Goal: Information Seeking & Learning: Learn about a topic

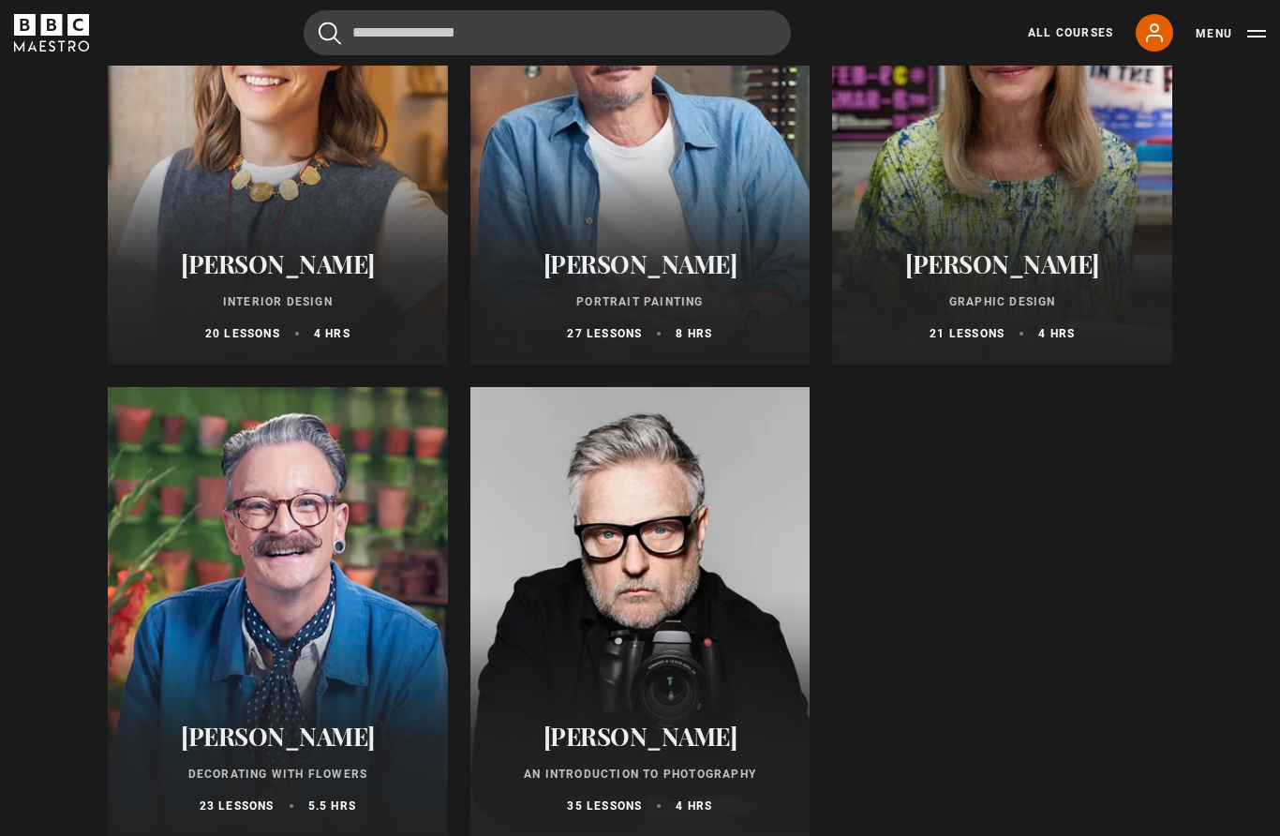
scroll to position [383, 0]
click at [1069, 188] on div at bounding box center [1002, 139] width 340 height 450
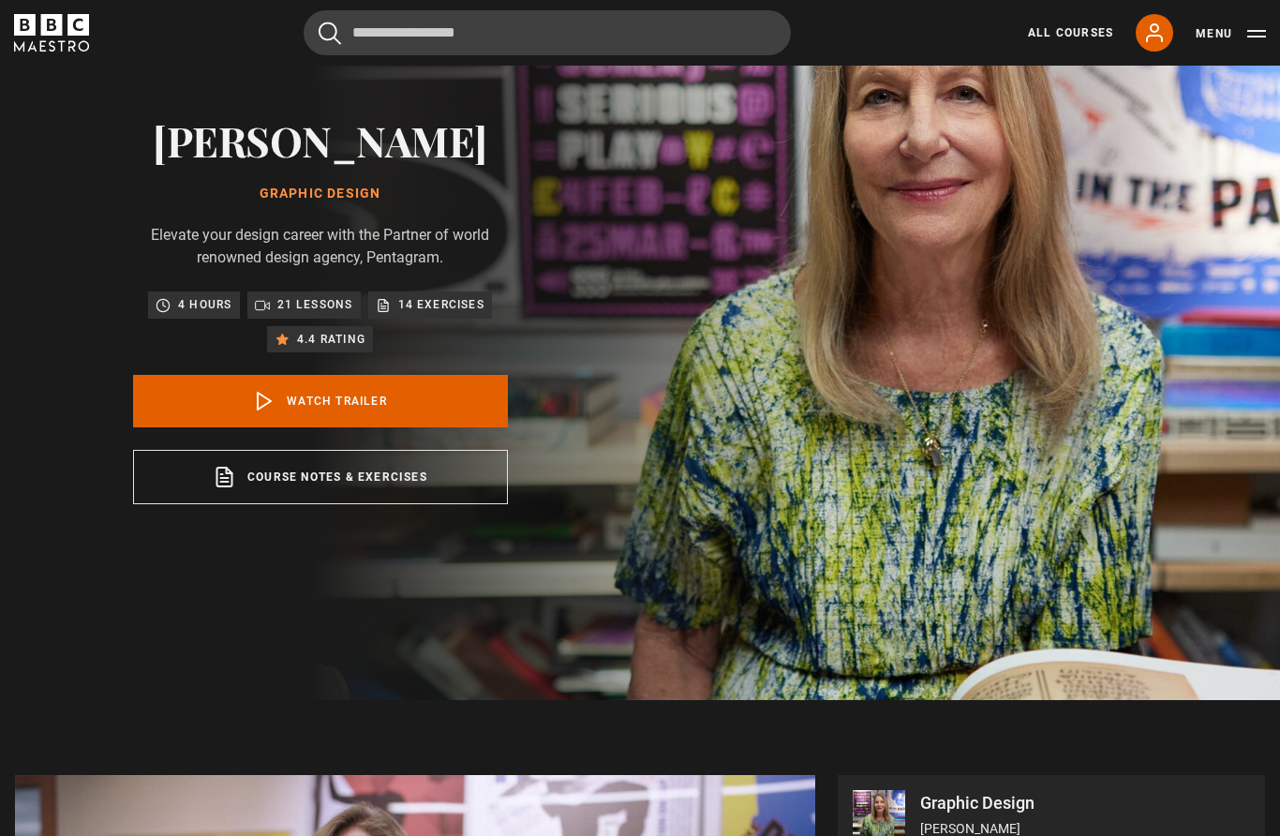
scroll to position [155, 0]
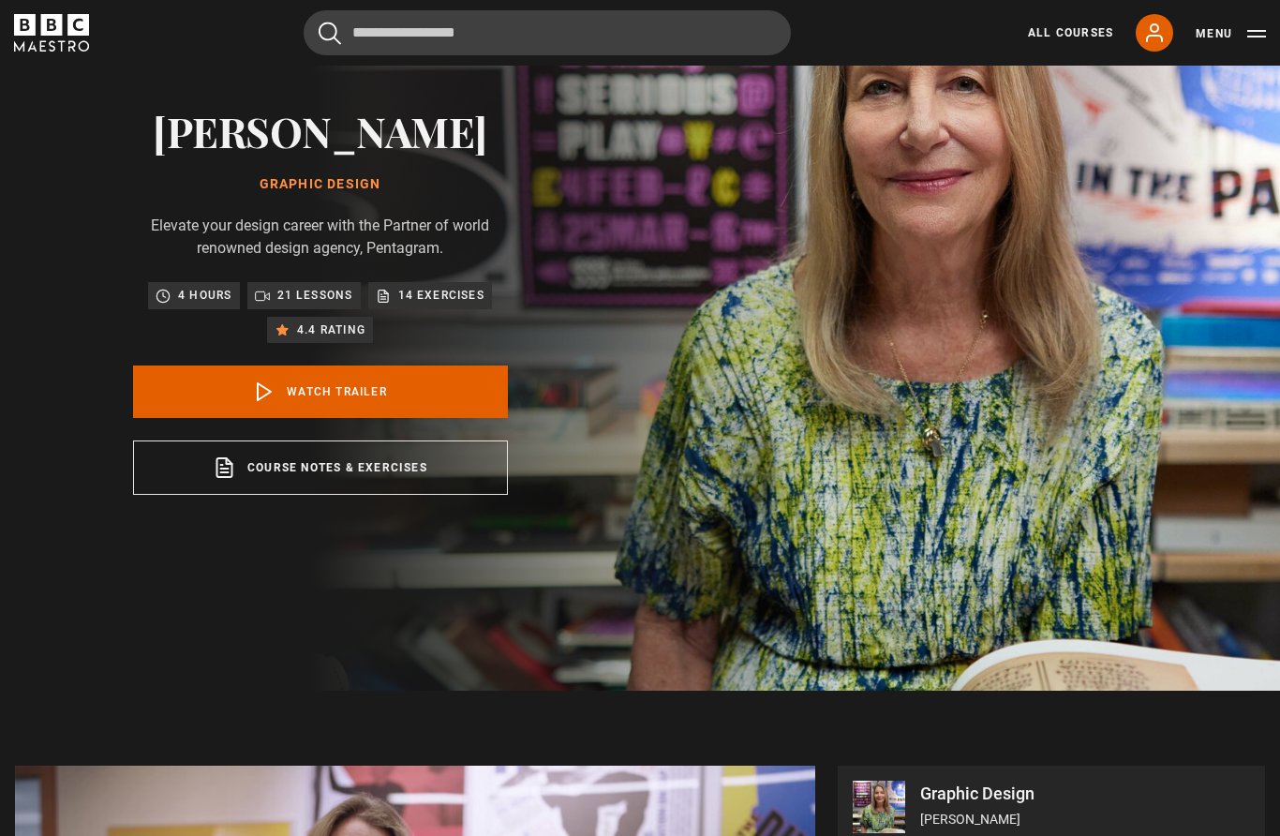
click at [280, 418] on link "Watch Trailer" at bounding box center [320, 392] width 375 height 52
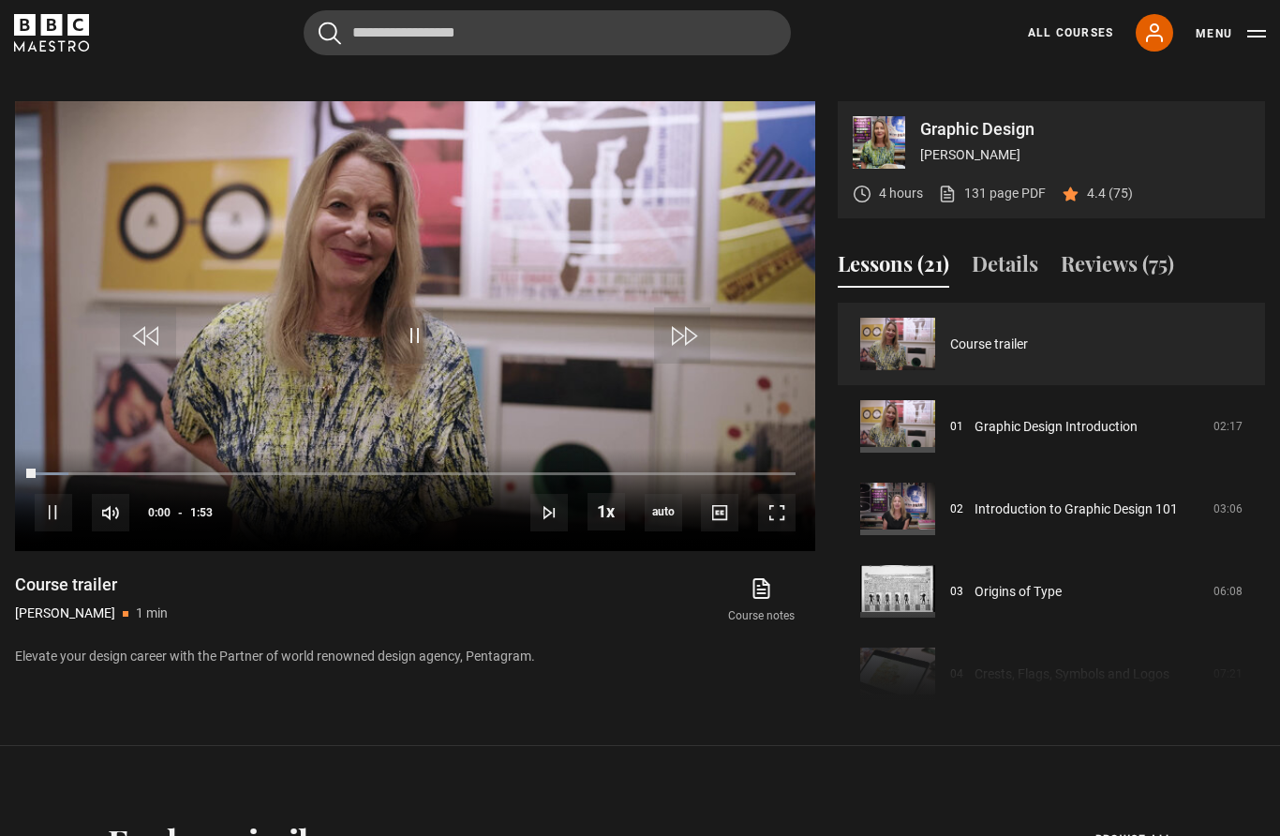
scroll to position [920, 0]
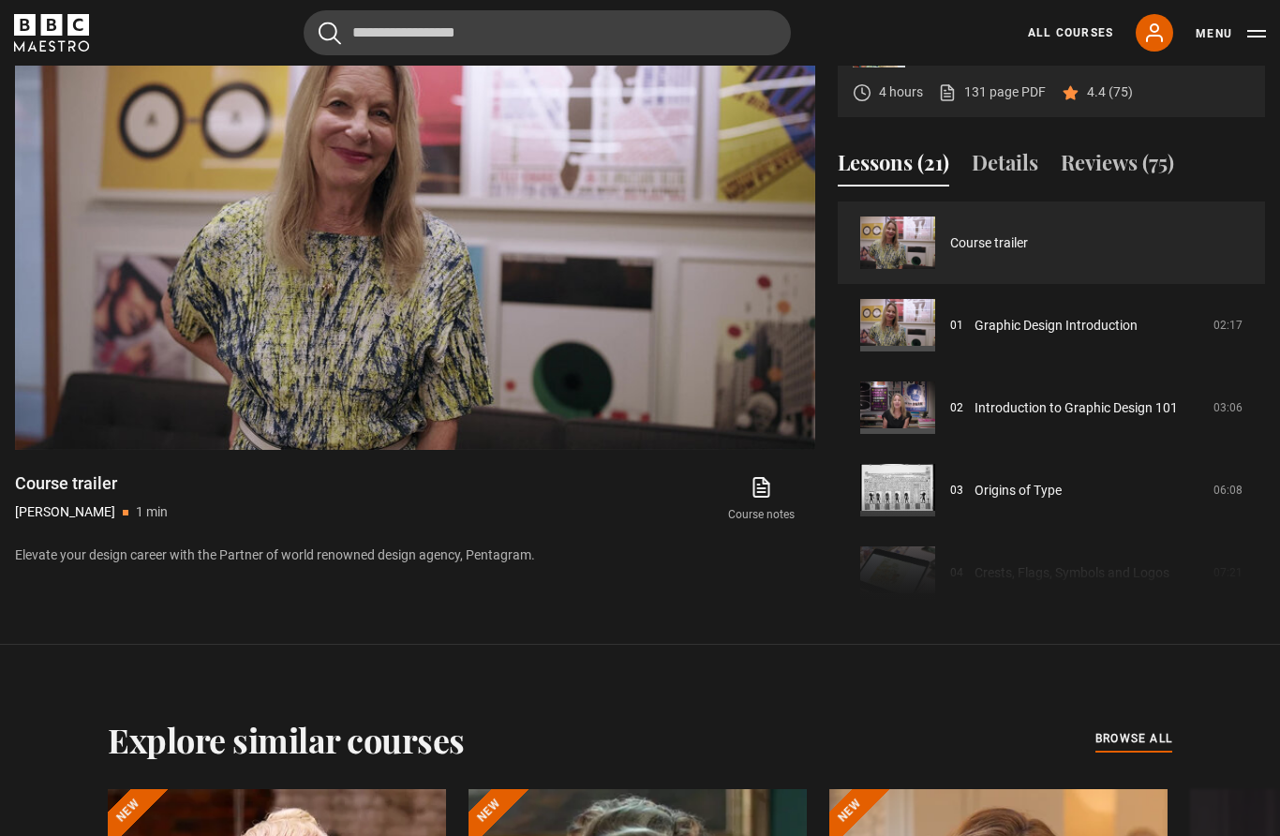
click at [79, 221] on video-js "Video Player is loading. Play Video 10s Skip Back 10 seconds Pause 10s Skip For…" at bounding box center [415, 225] width 800 height 450
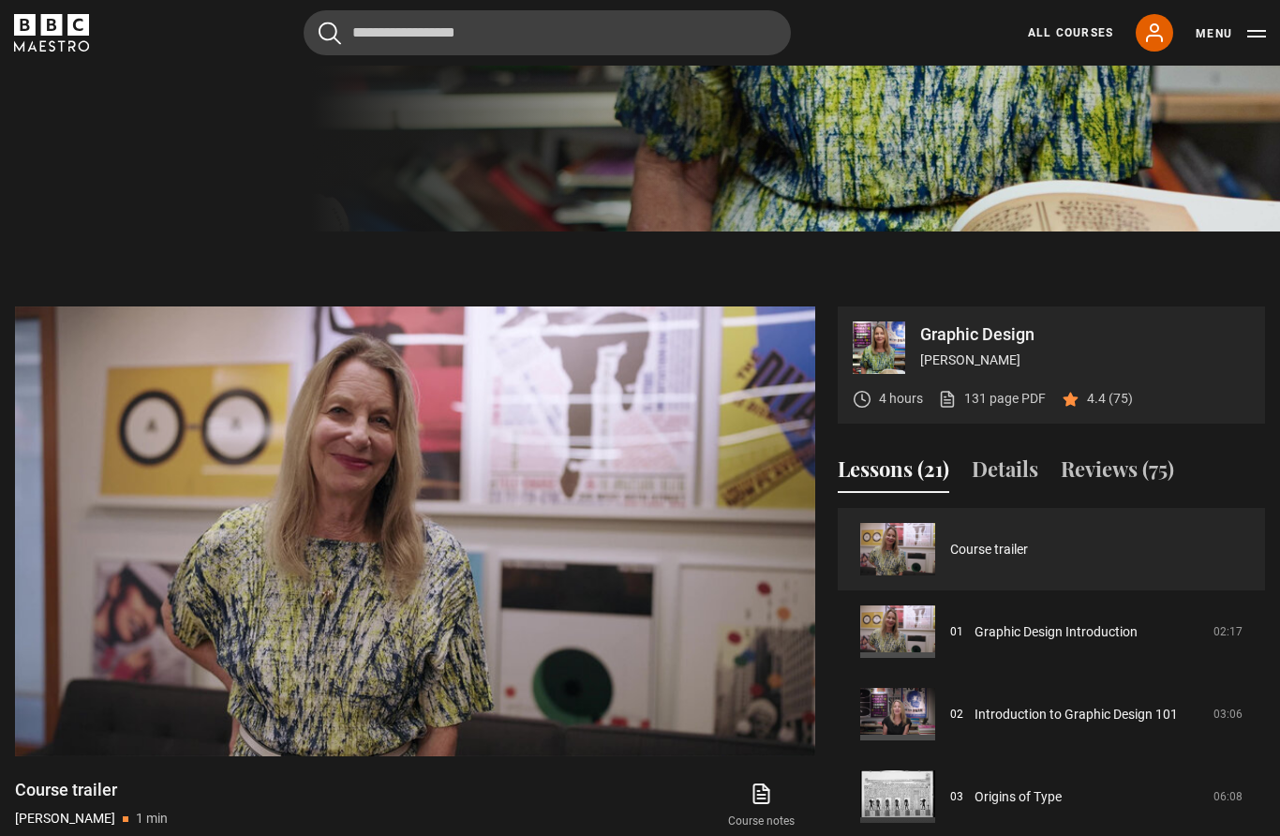
scroll to position [611, 0]
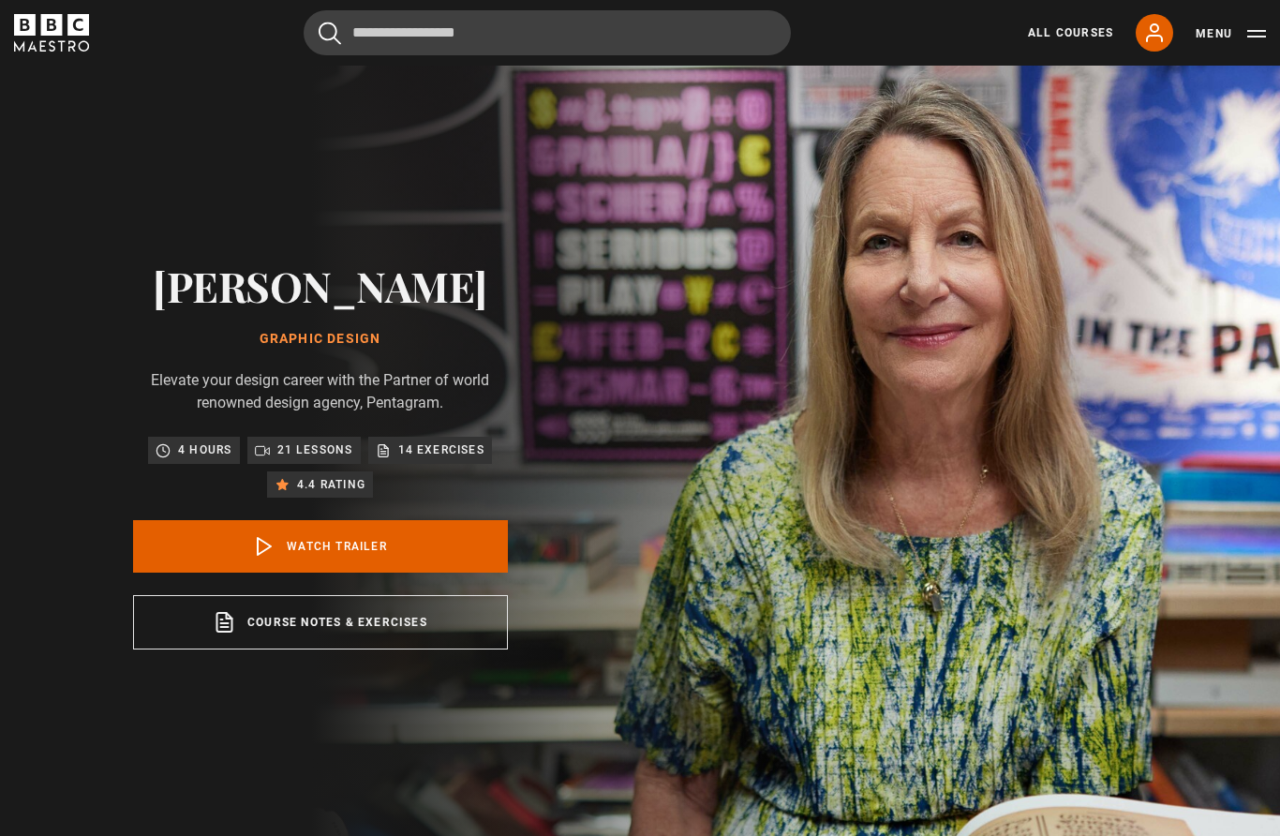
click at [1073, 32] on link "All Courses" at bounding box center [1070, 32] width 85 height 17
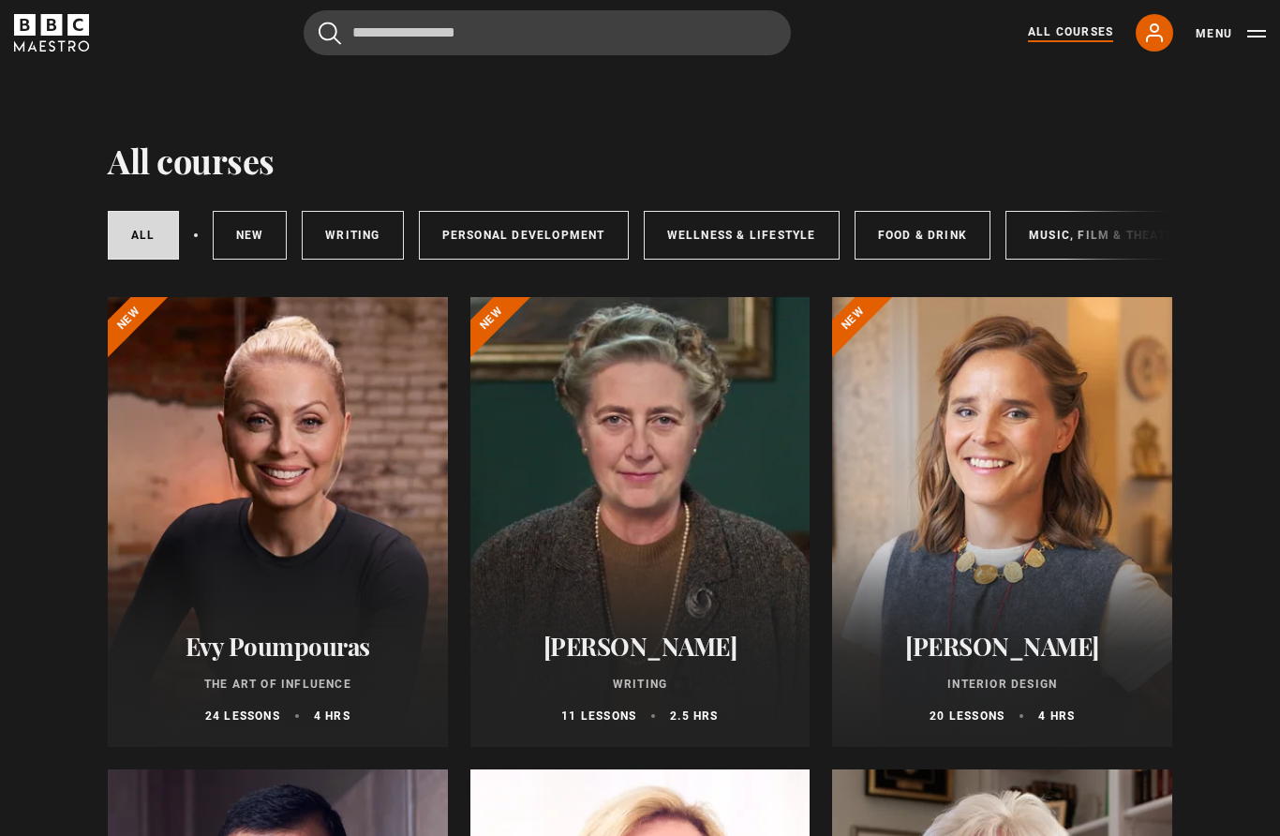
click at [560, 236] on link "Personal Development" at bounding box center [524, 235] width 210 height 49
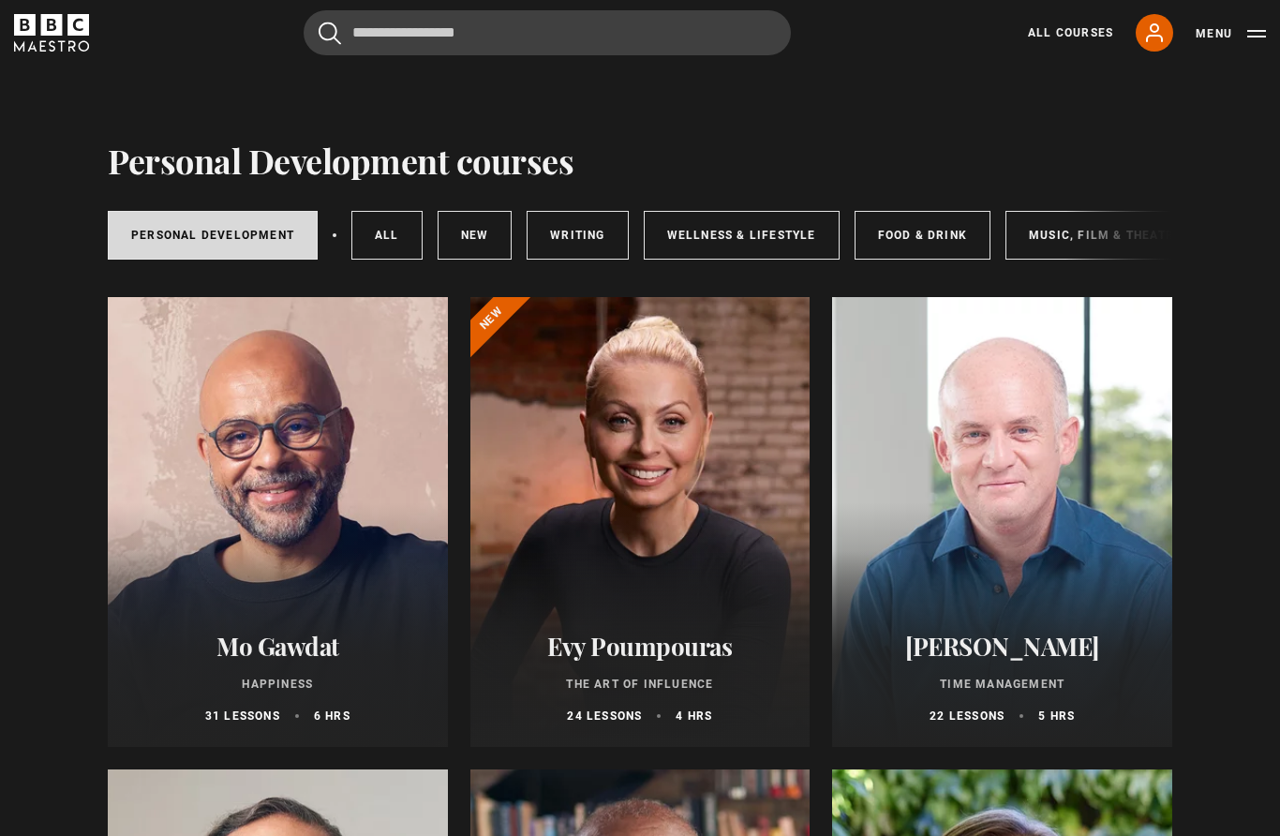
click at [376, 233] on link "All courses" at bounding box center [386, 235] width 71 height 49
click at [684, 503] on div at bounding box center [640, 522] width 340 height 450
click at [654, 413] on div at bounding box center [640, 522] width 340 height 450
click at [646, 568] on div at bounding box center [640, 522] width 340 height 450
click at [567, 708] on p "24 lessons" at bounding box center [604, 716] width 75 height 17
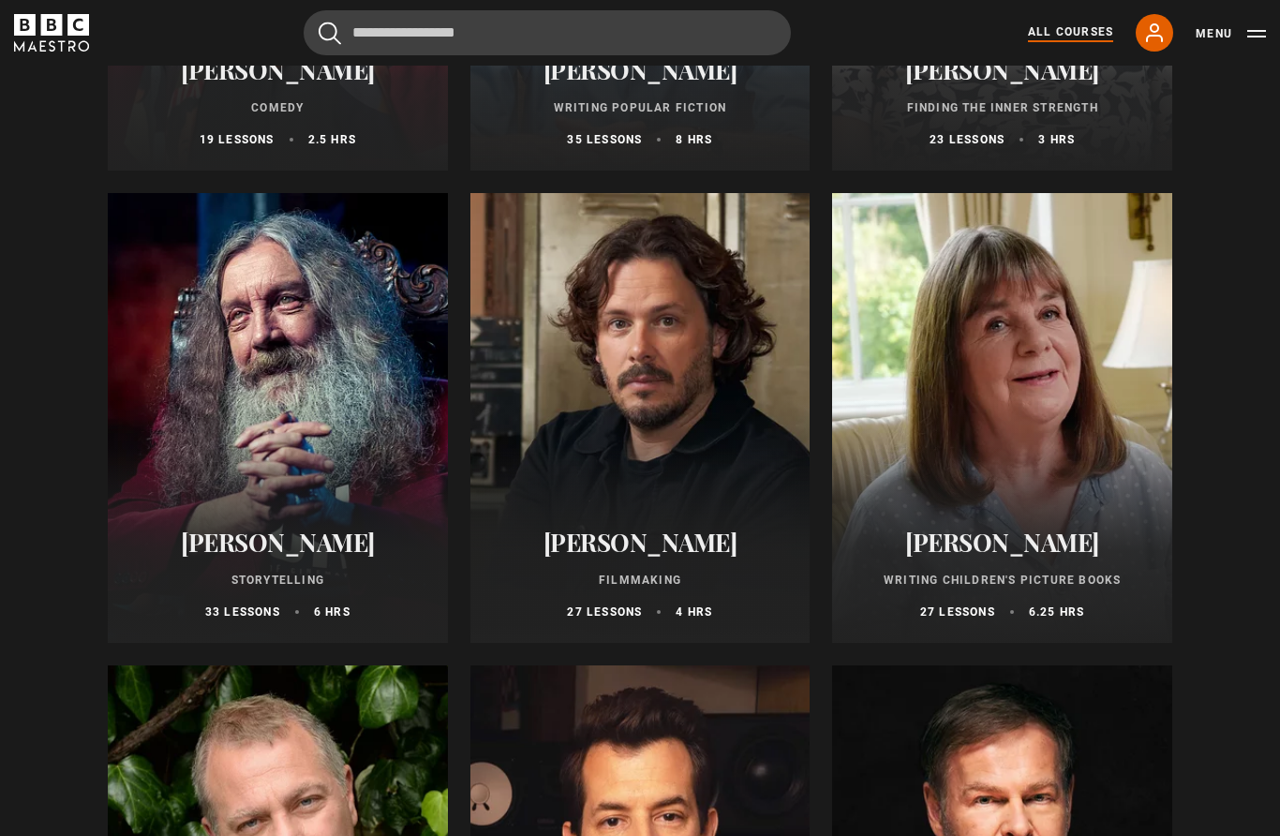
scroll to position [4907, 0]
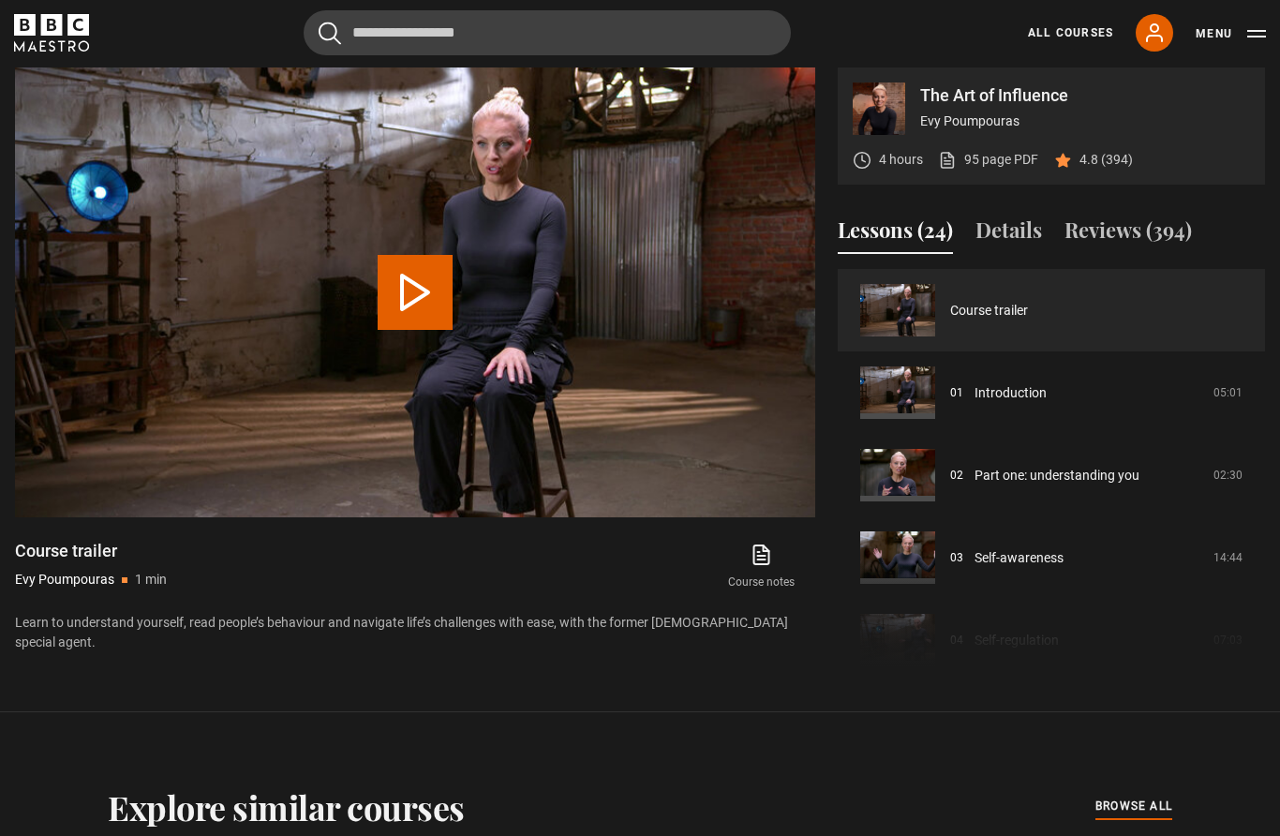
scroll to position [858, 0]
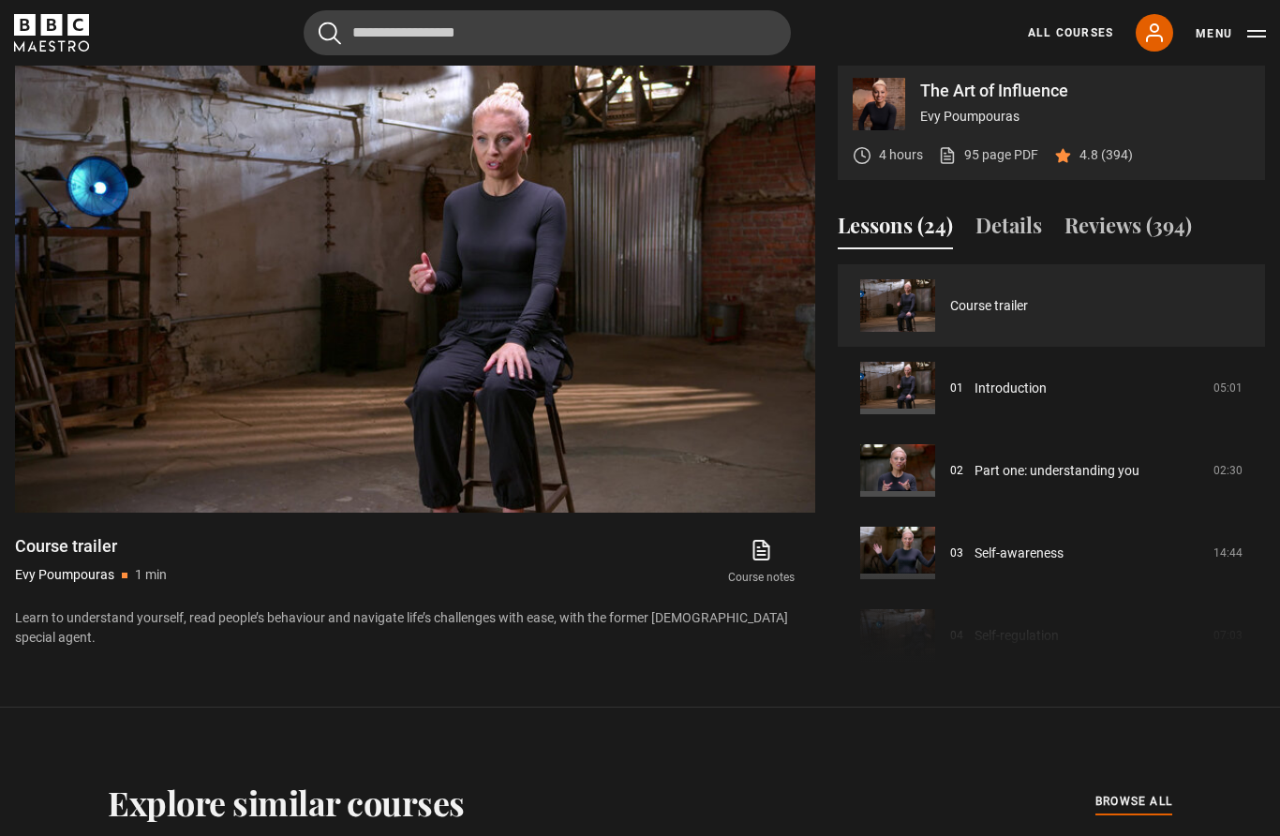
click at [764, 457] on video-js "Video Player is loading. Play Video 10s Skip Back 10 seconds Pause 10s Skip For…" at bounding box center [415, 288] width 800 height 450
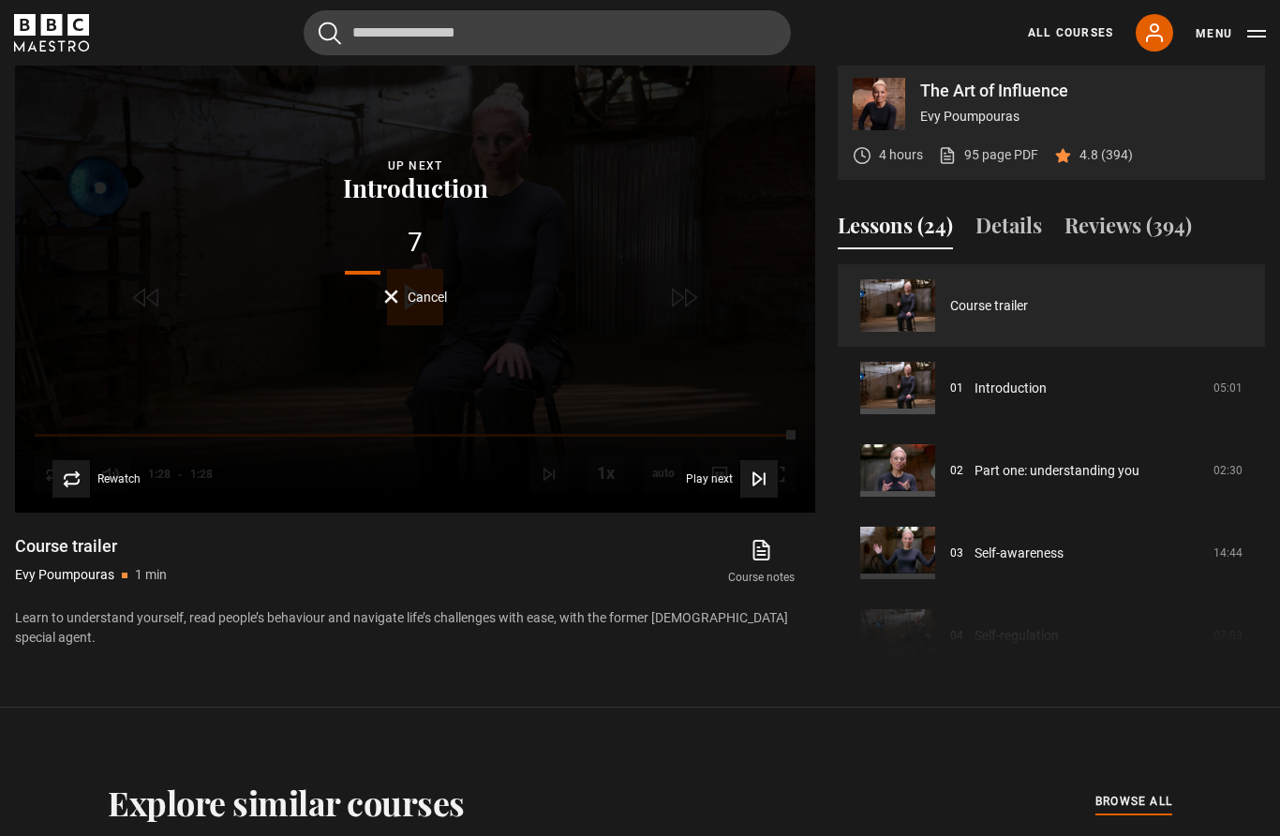
click at [998, 398] on link "Introduction" at bounding box center [1011, 389] width 72 height 20
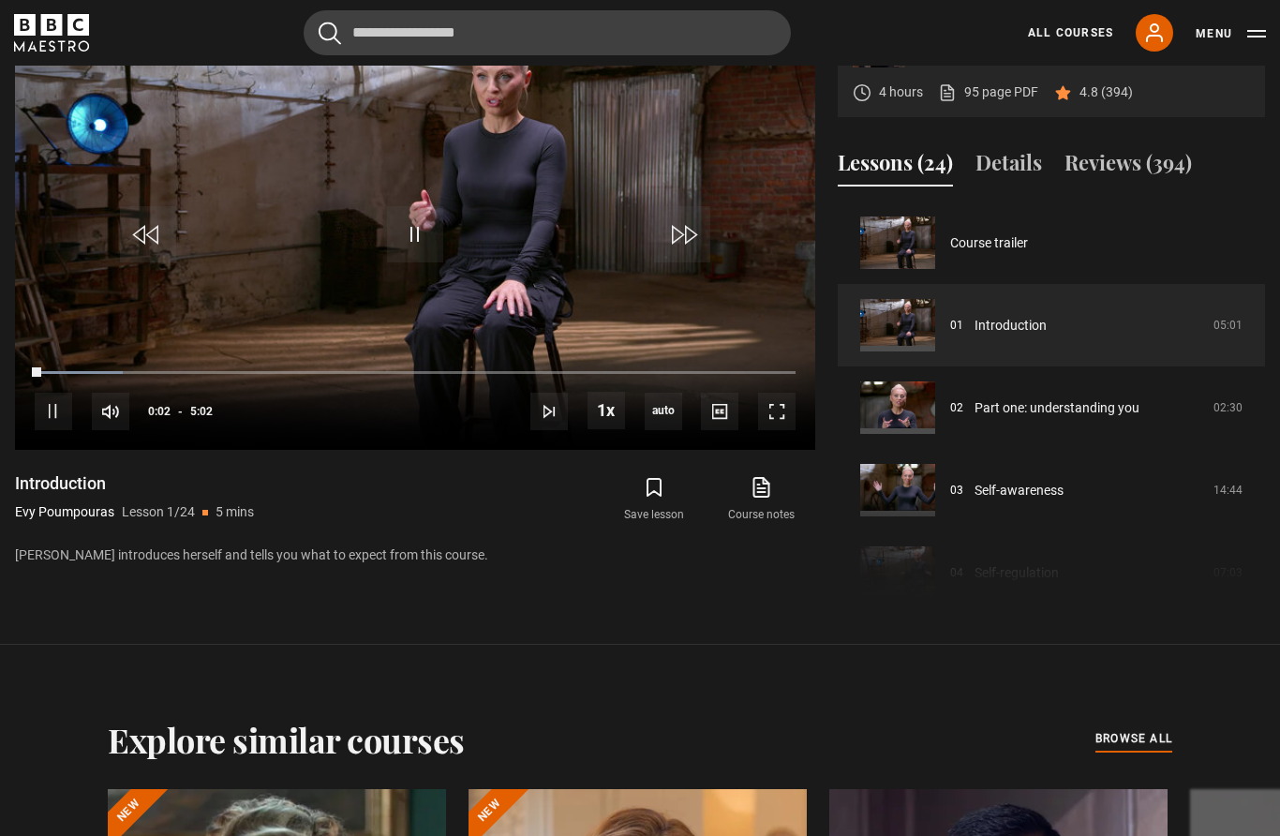
click at [783, 430] on span "Video Player" at bounding box center [776, 411] width 37 height 37
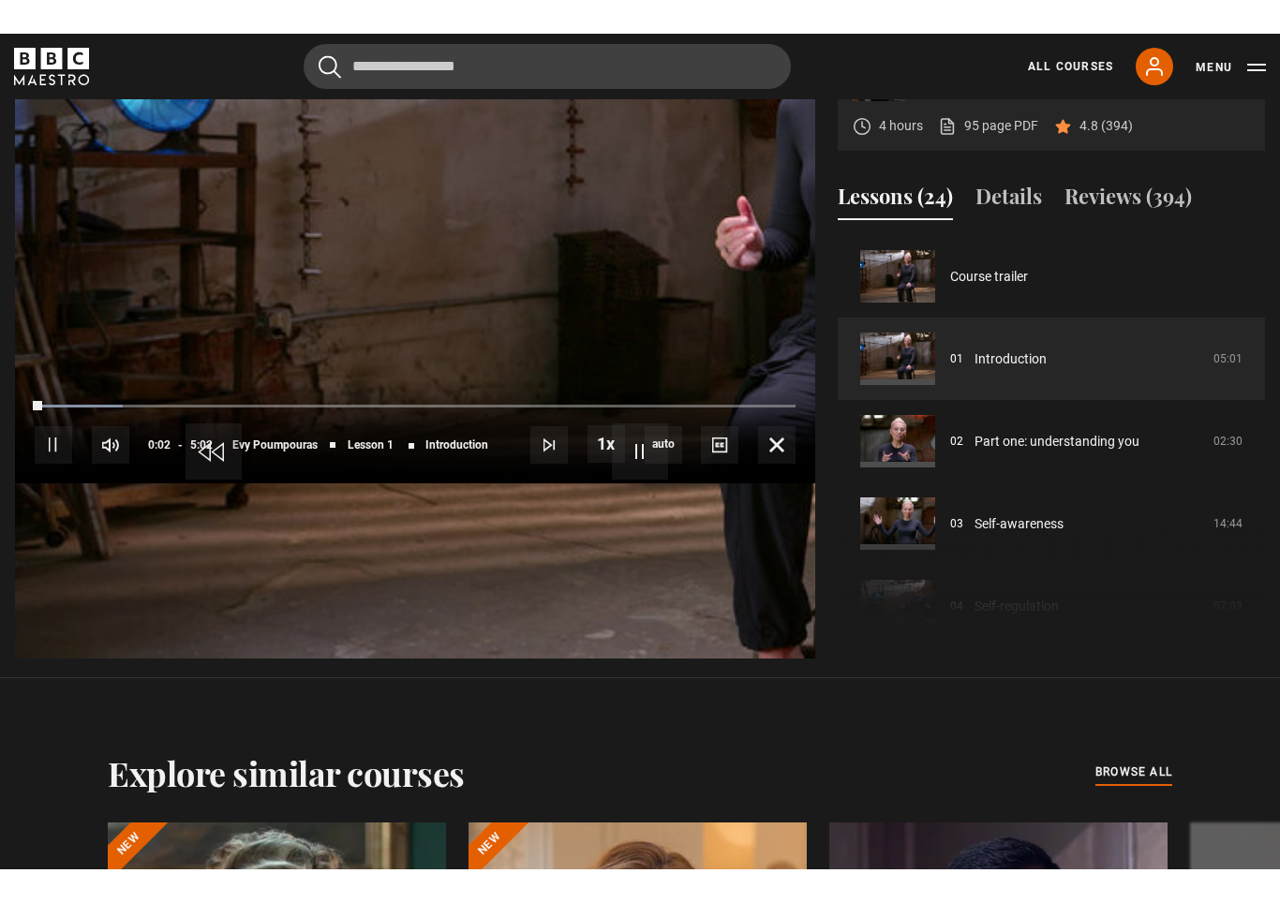
scroll to position [30, 0]
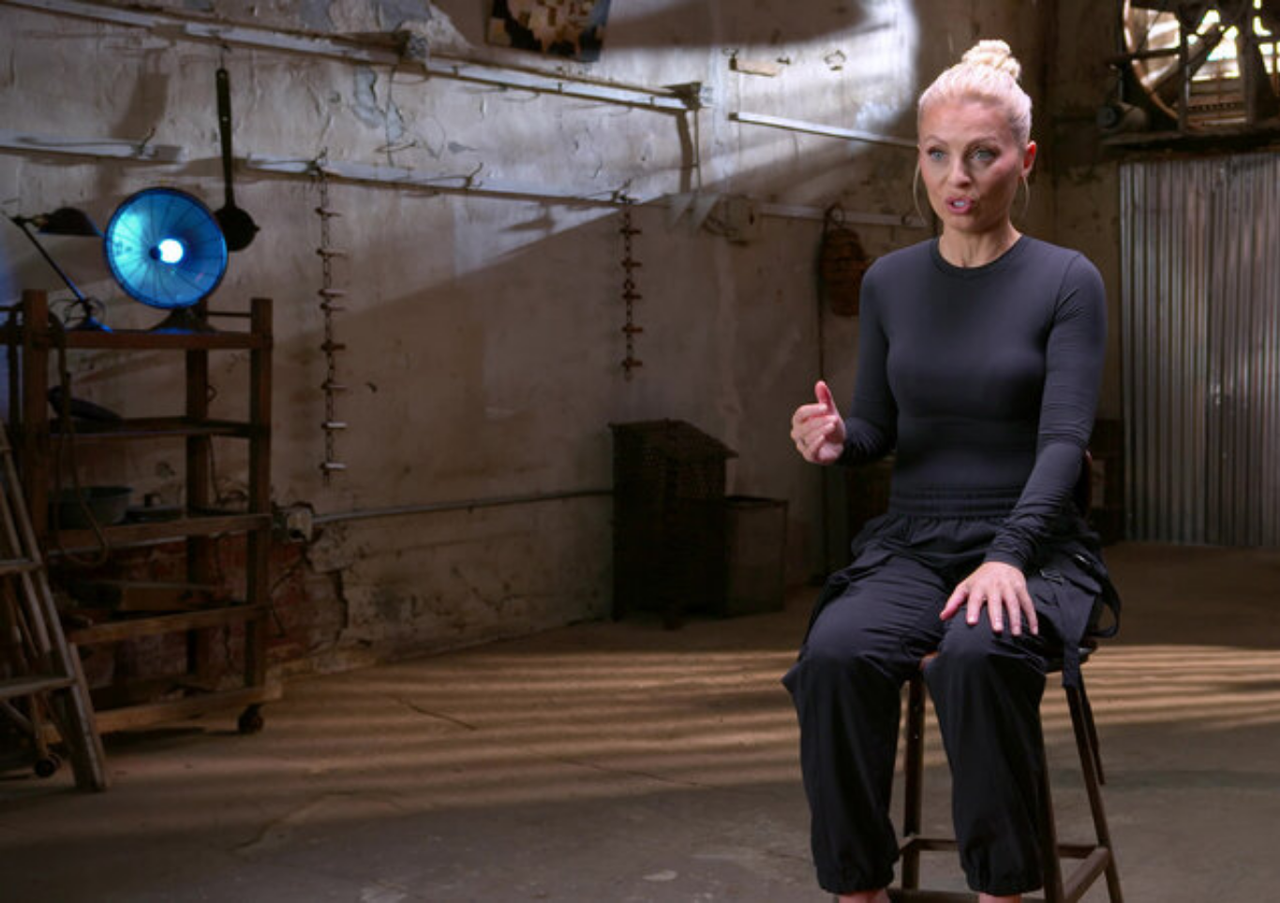
click at [570, 433] on video-js "Video Player is loading. Play Lesson Introduction 10s Skip Back 10 seconds Paus…" at bounding box center [640, 451] width 1280 height 903
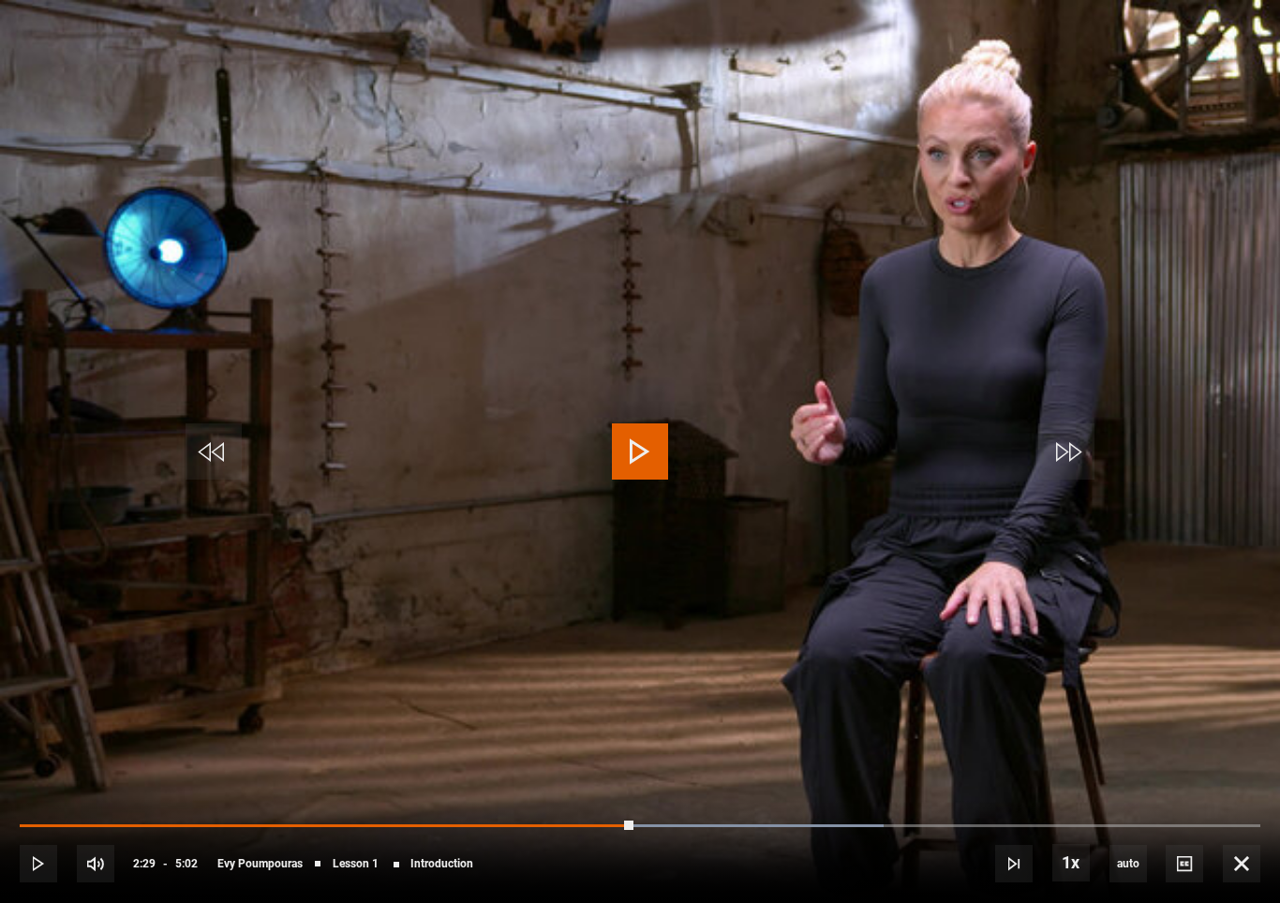
click at [600, 363] on video-js "Video Player is loading. Play Lesson Introduction 10s Skip Back 10 seconds Play…" at bounding box center [640, 451] width 1280 height 903
click at [647, 400] on video-js "Video Player is loading. Play Lesson Introduction 10s Skip Back 10 seconds Paus…" at bounding box center [640, 451] width 1280 height 903
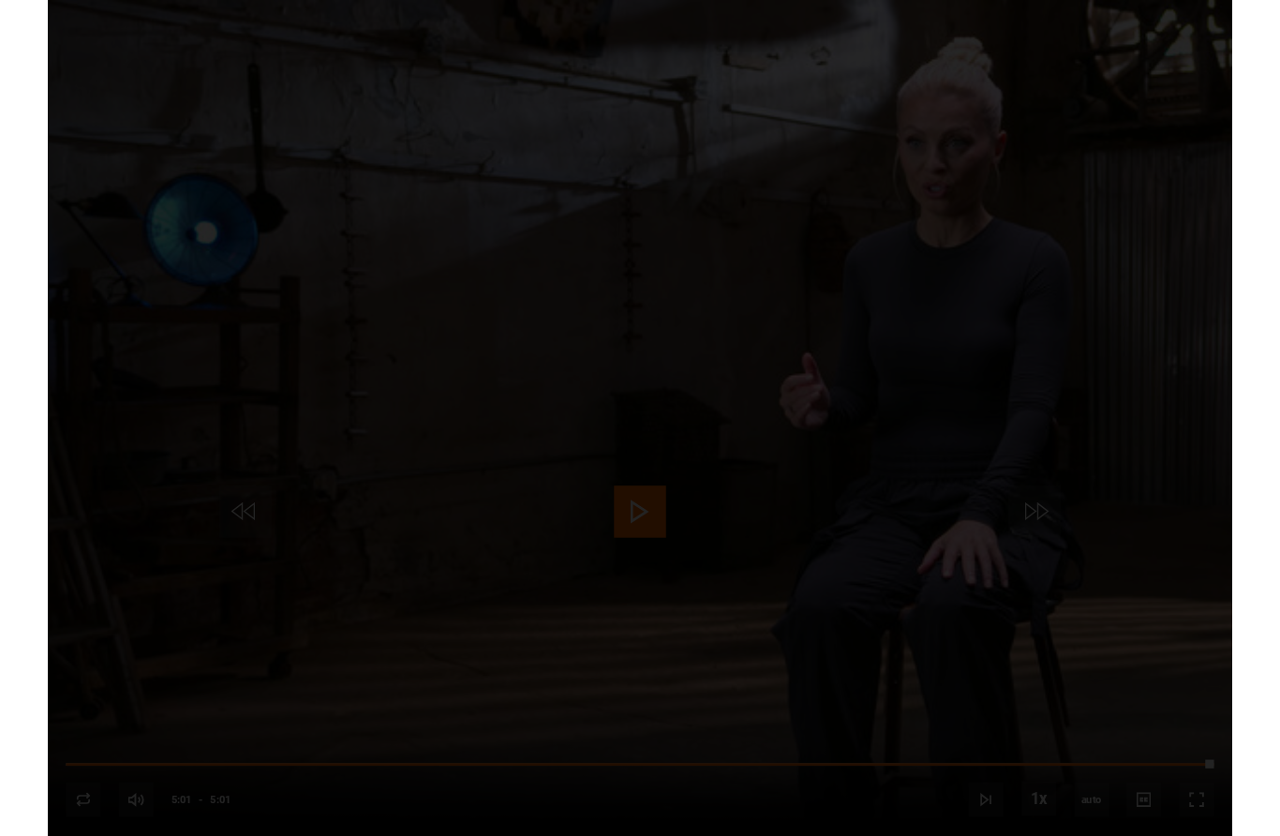
scroll to position [920, 0]
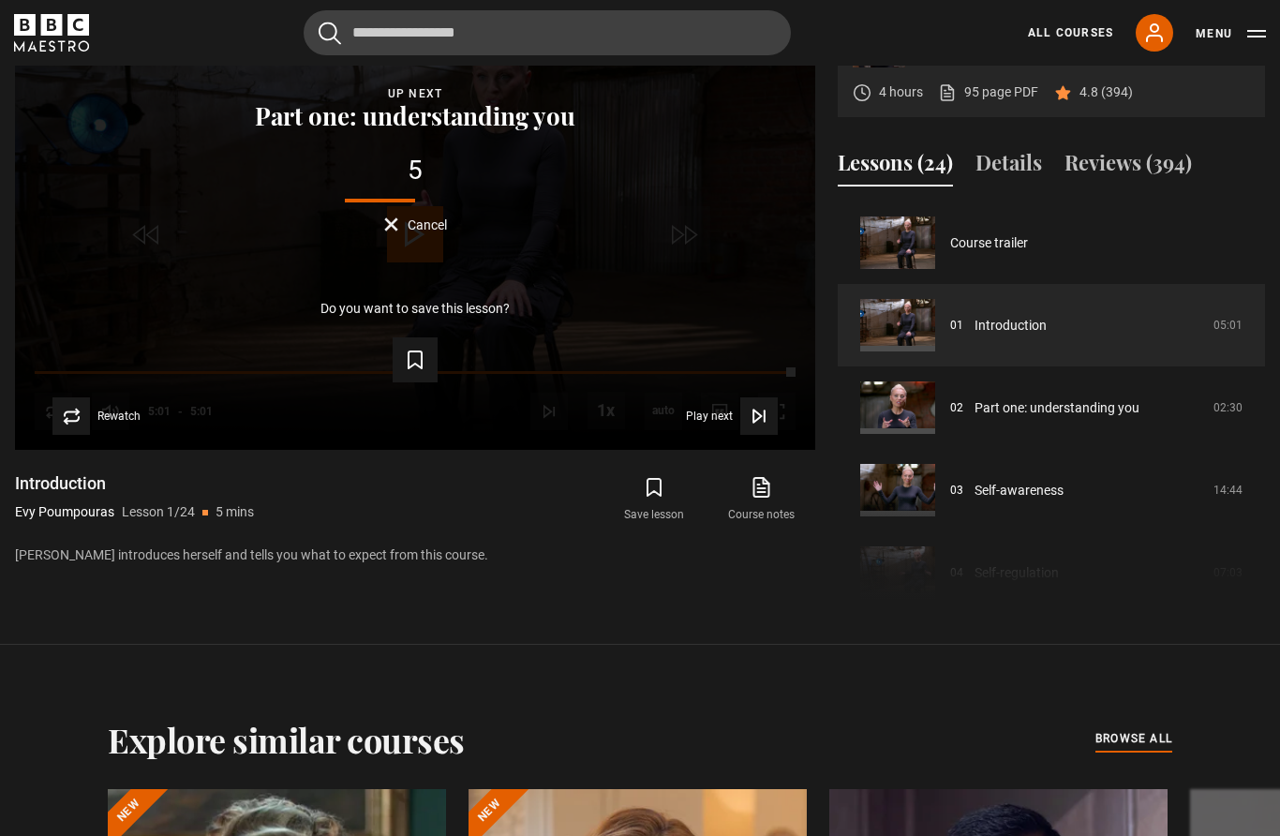
click at [766, 425] on icon "Video Player" at bounding box center [759, 416] width 19 height 19
click at [762, 425] on icon "Video Player" at bounding box center [759, 416] width 19 height 19
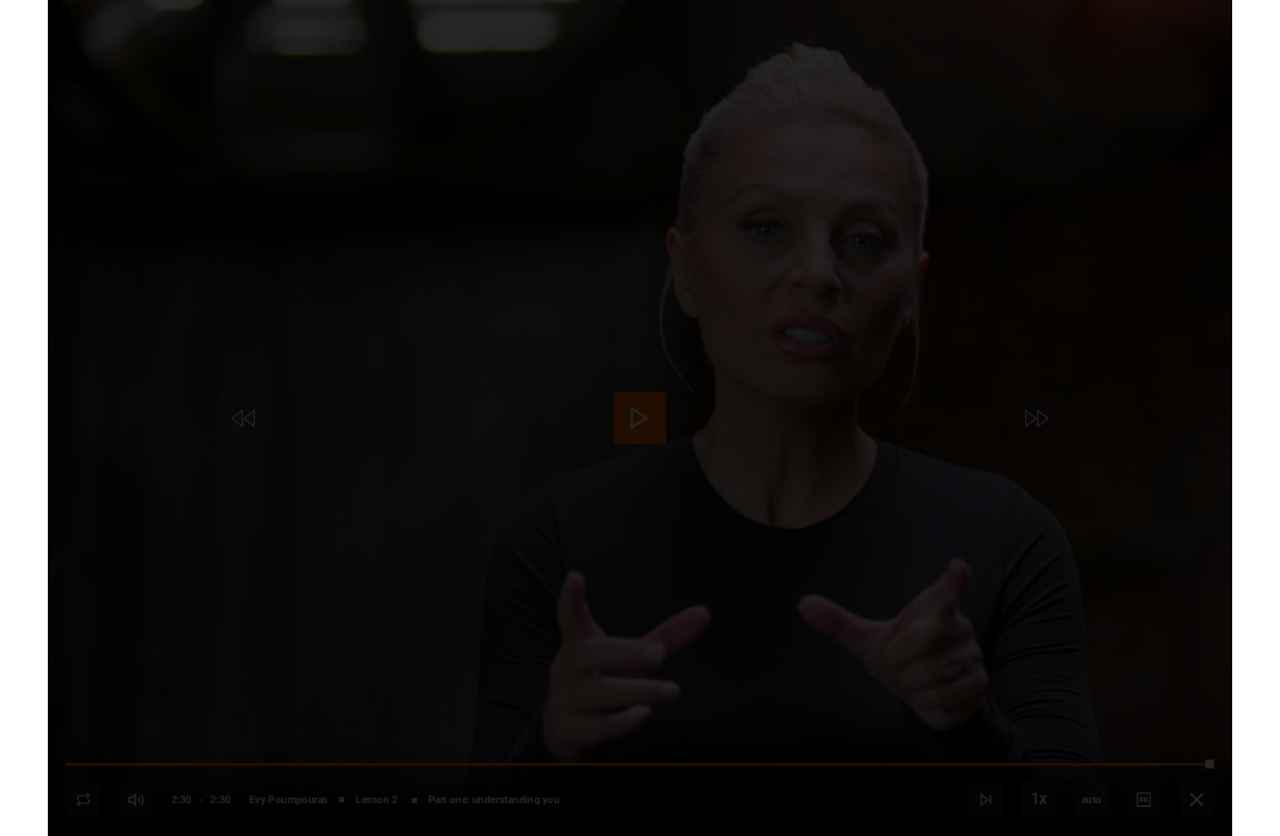
scroll to position [920, 0]
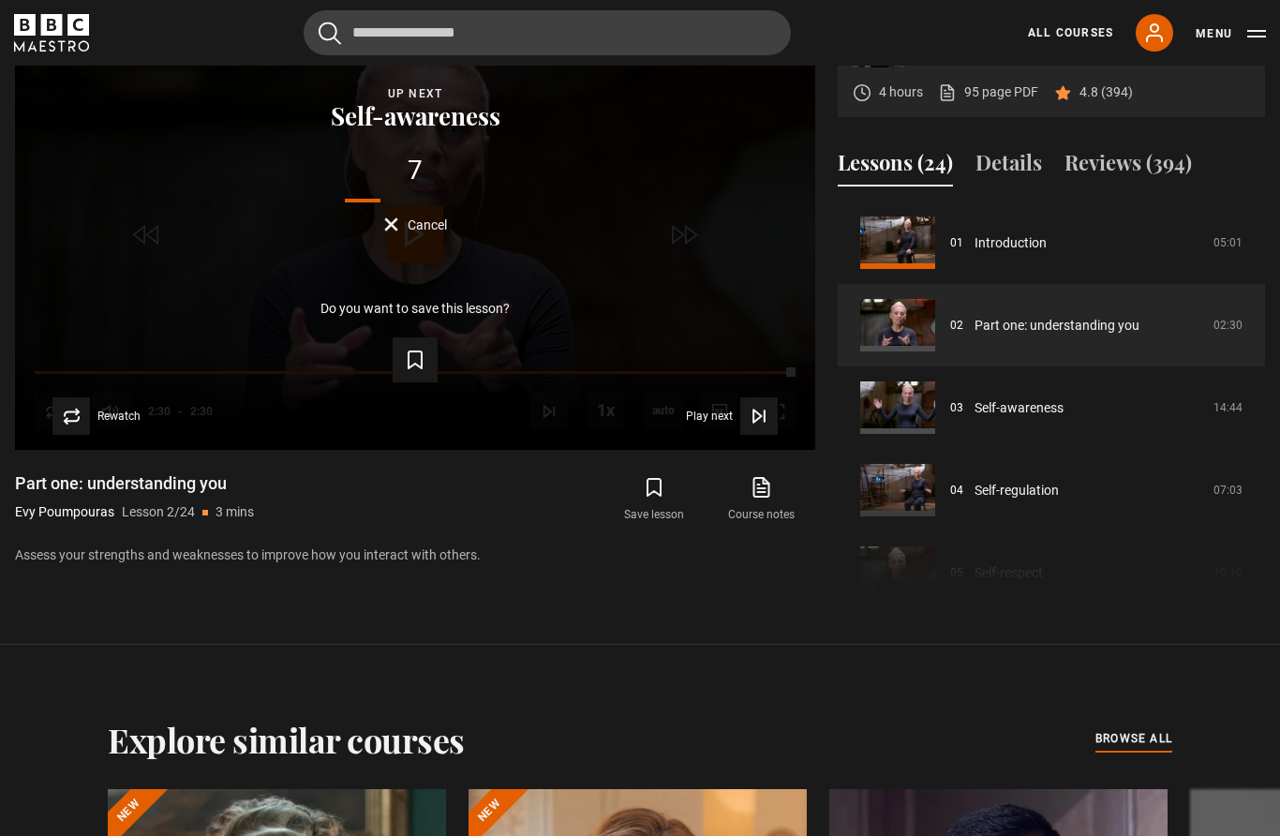
click at [1064, 418] on link "Self-awareness" at bounding box center [1019, 408] width 89 height 20
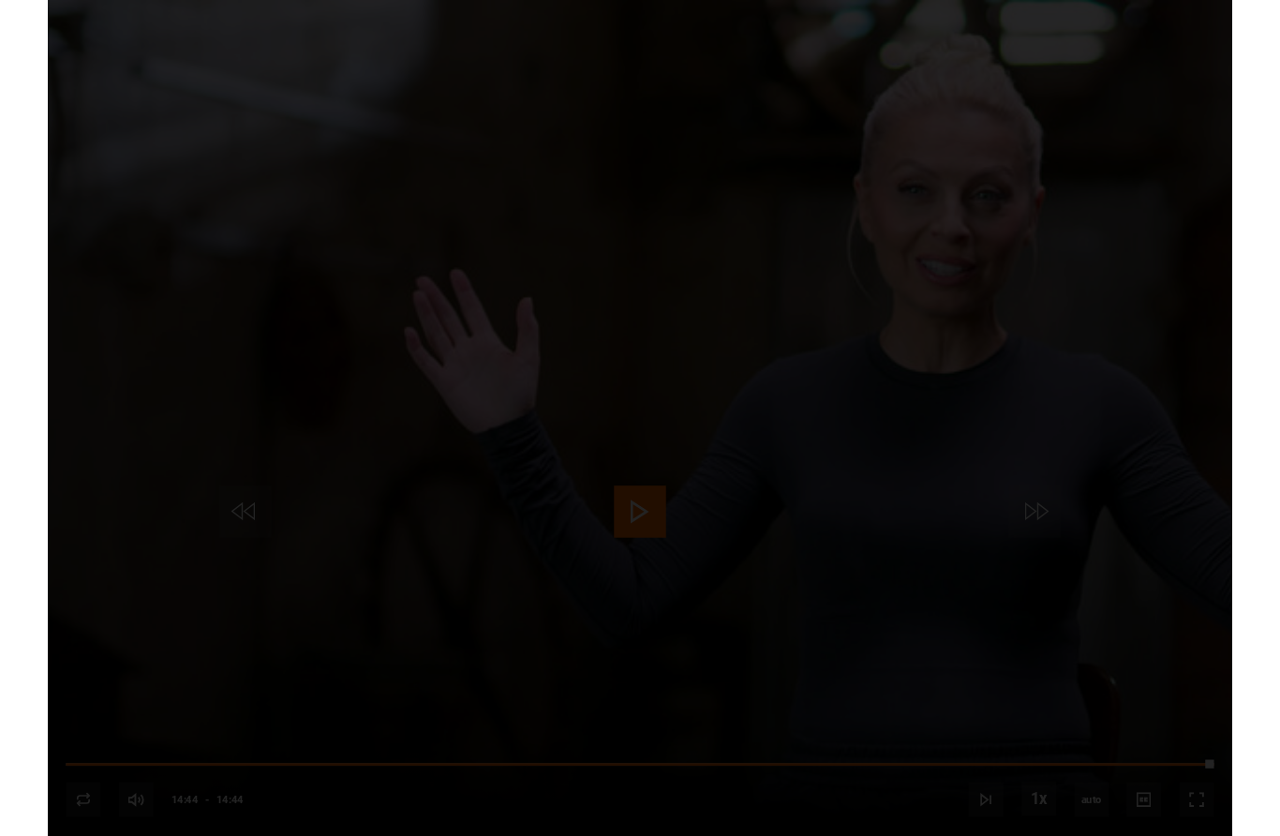
scroll to position [920, 0]
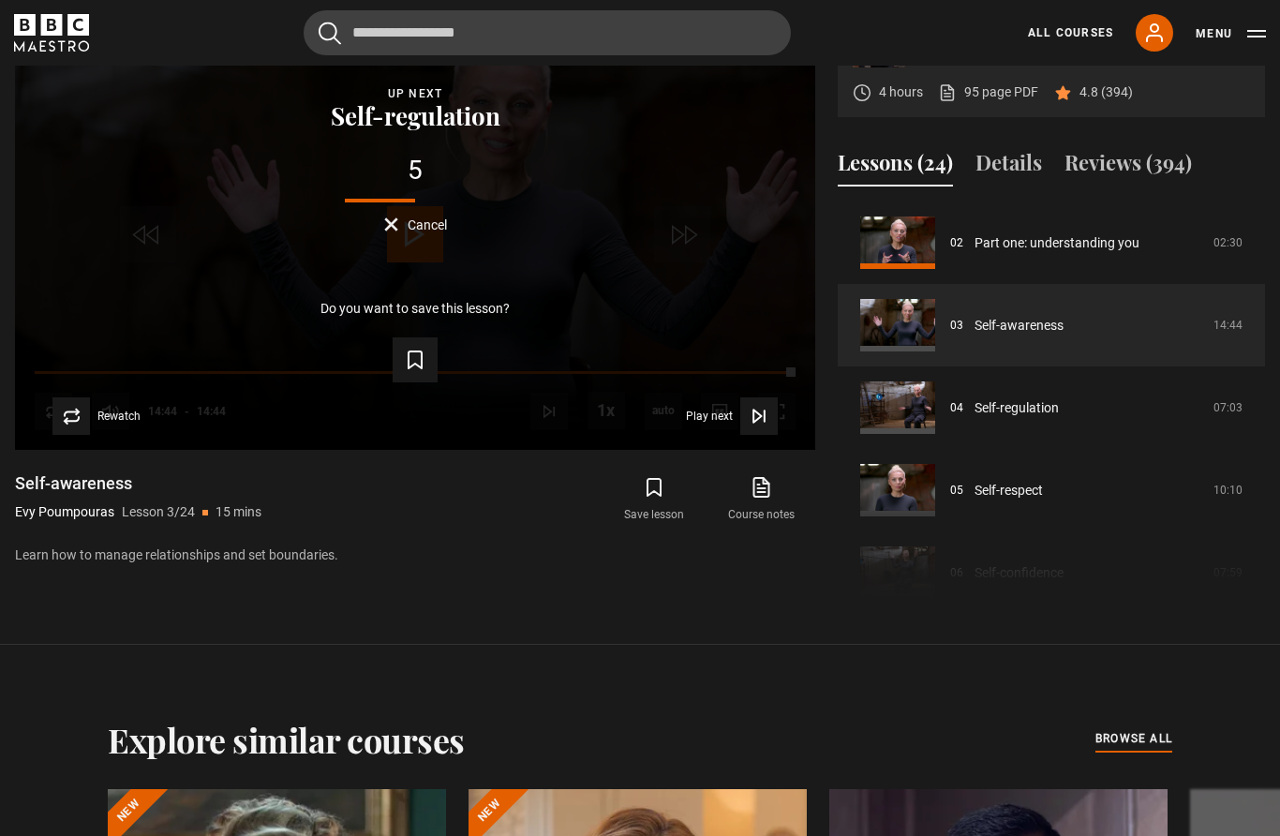
click at [742, 435] on span "Video Player" at bounding box center [758, 415] width 37 height 37
click at [764, 425] on icon "Video Player" at bounding box center [759, 416] width 19 height 19
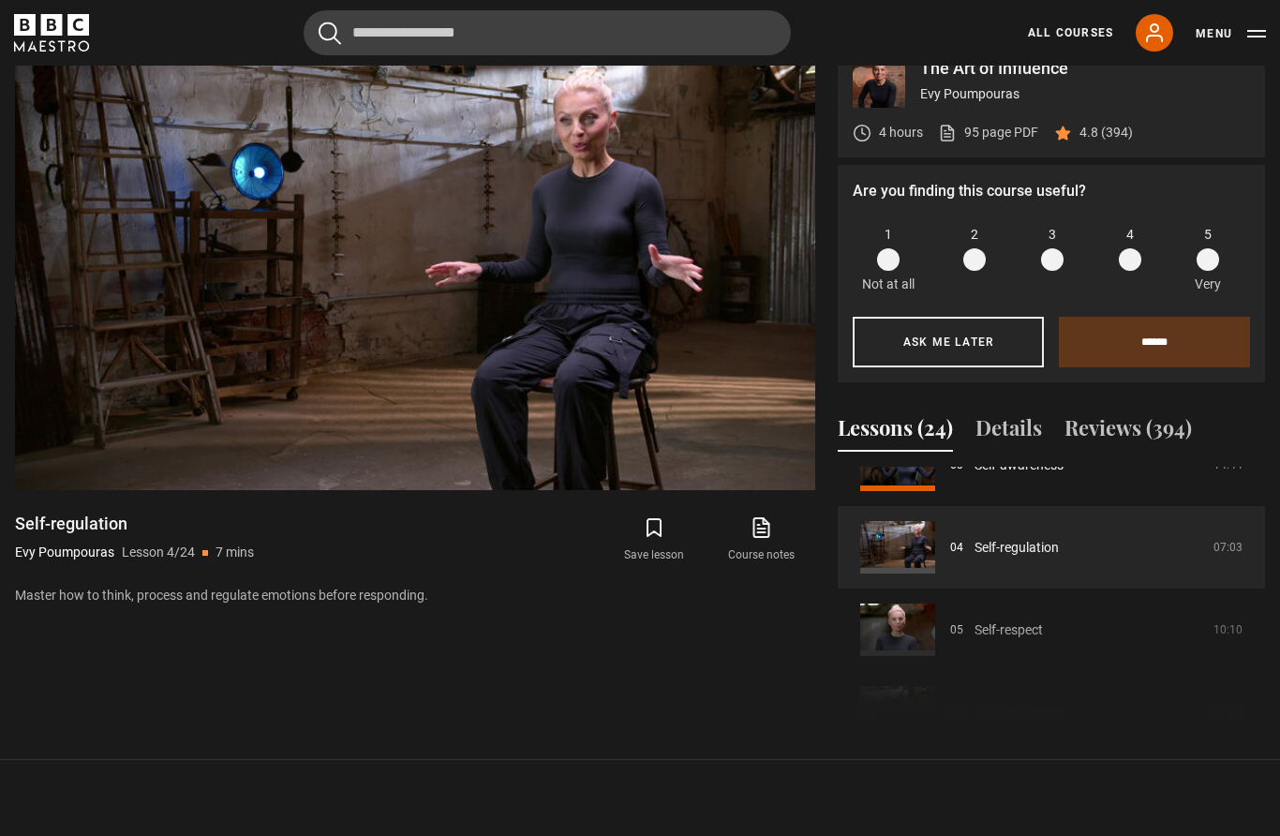
click at [669, 422] on video-js "Video Player is loading. Play Lesson Self-regulation 10s Skip Back 10 seconds P…" at bounding box center [415, 265] width 800 height 450
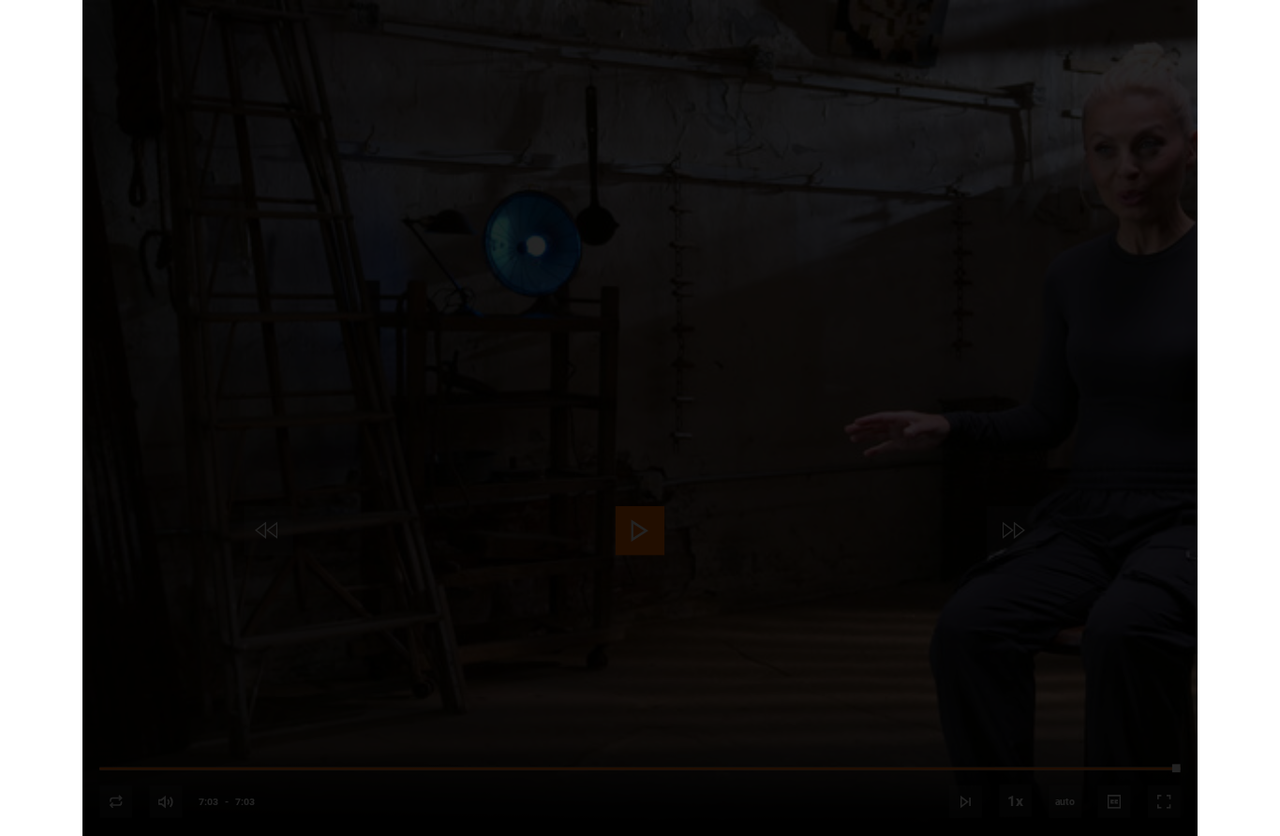
scroll to position [880, 0]
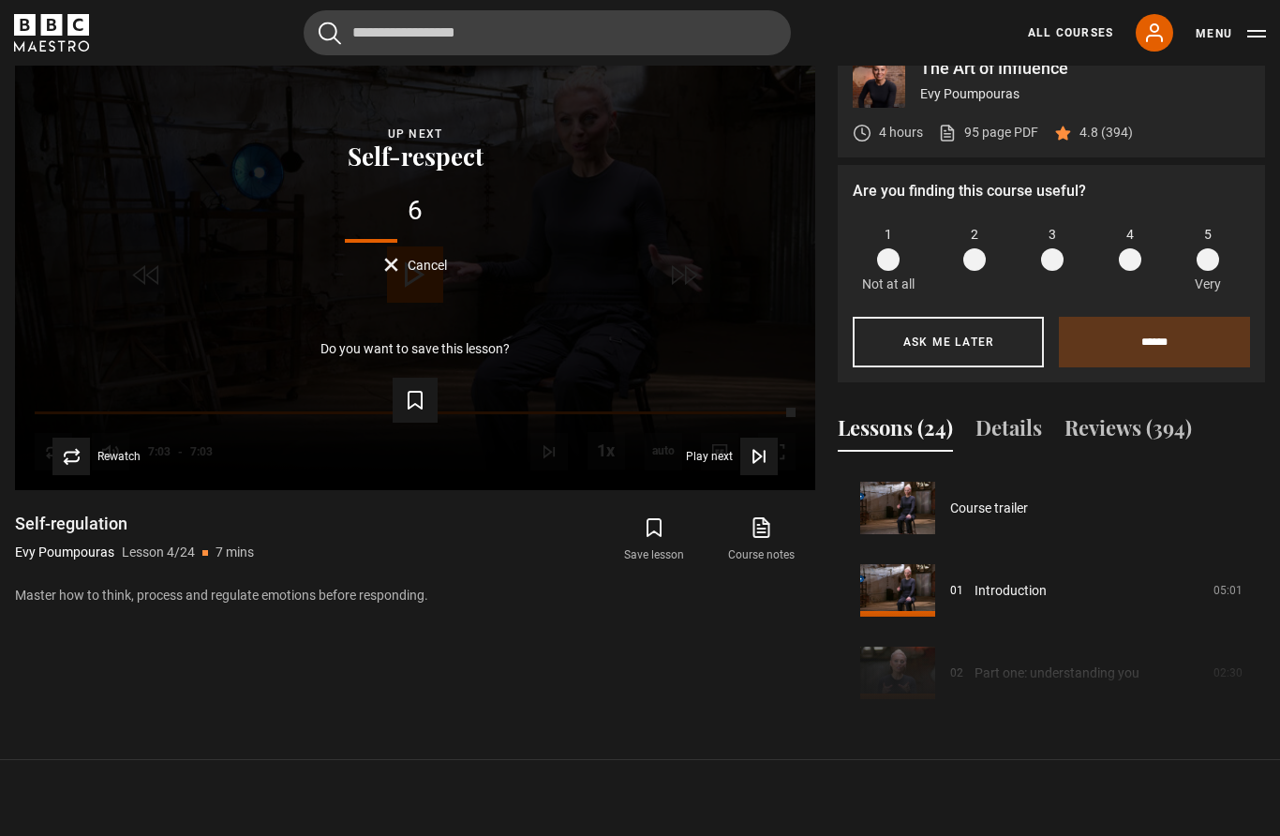
click at [762, 466] on icon "Video Player" at bounding box center [759, 456] width 19 height 19
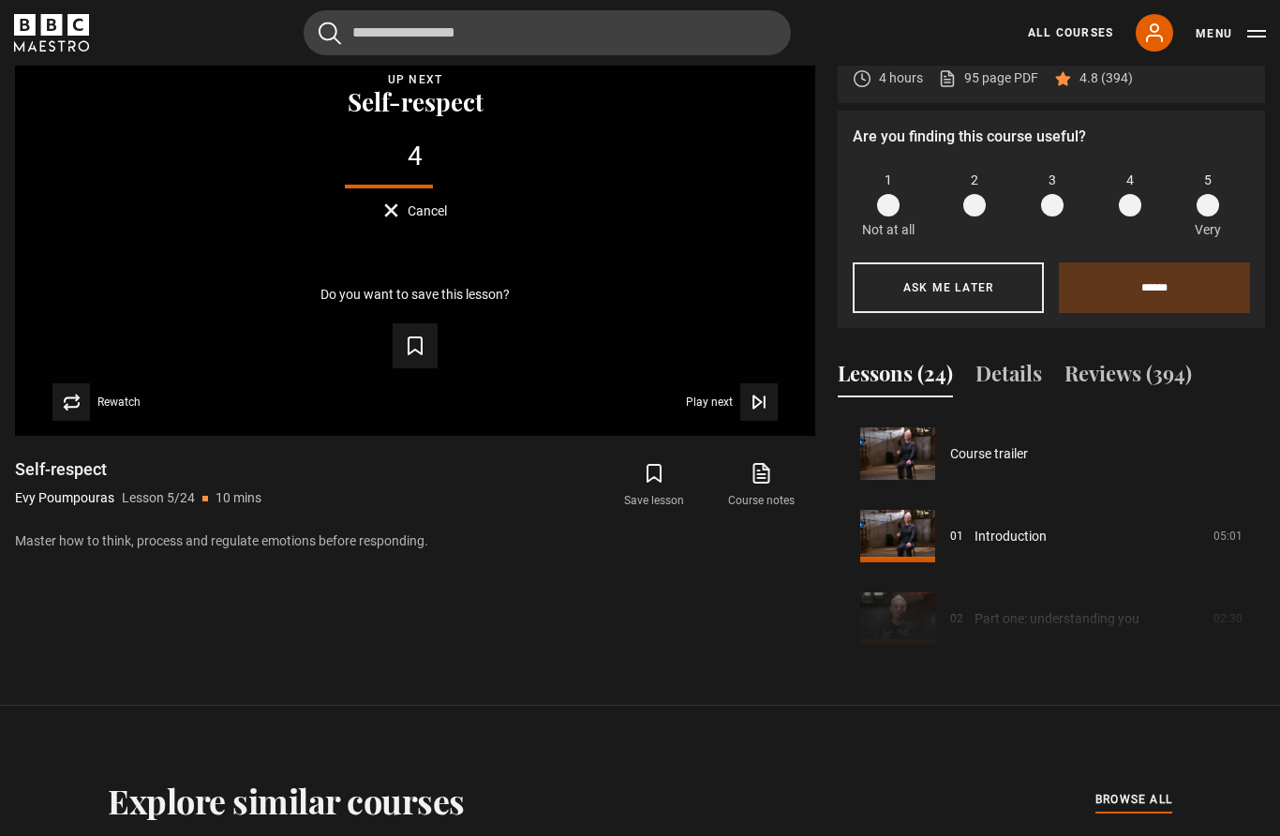
scroll to position [979, 0]
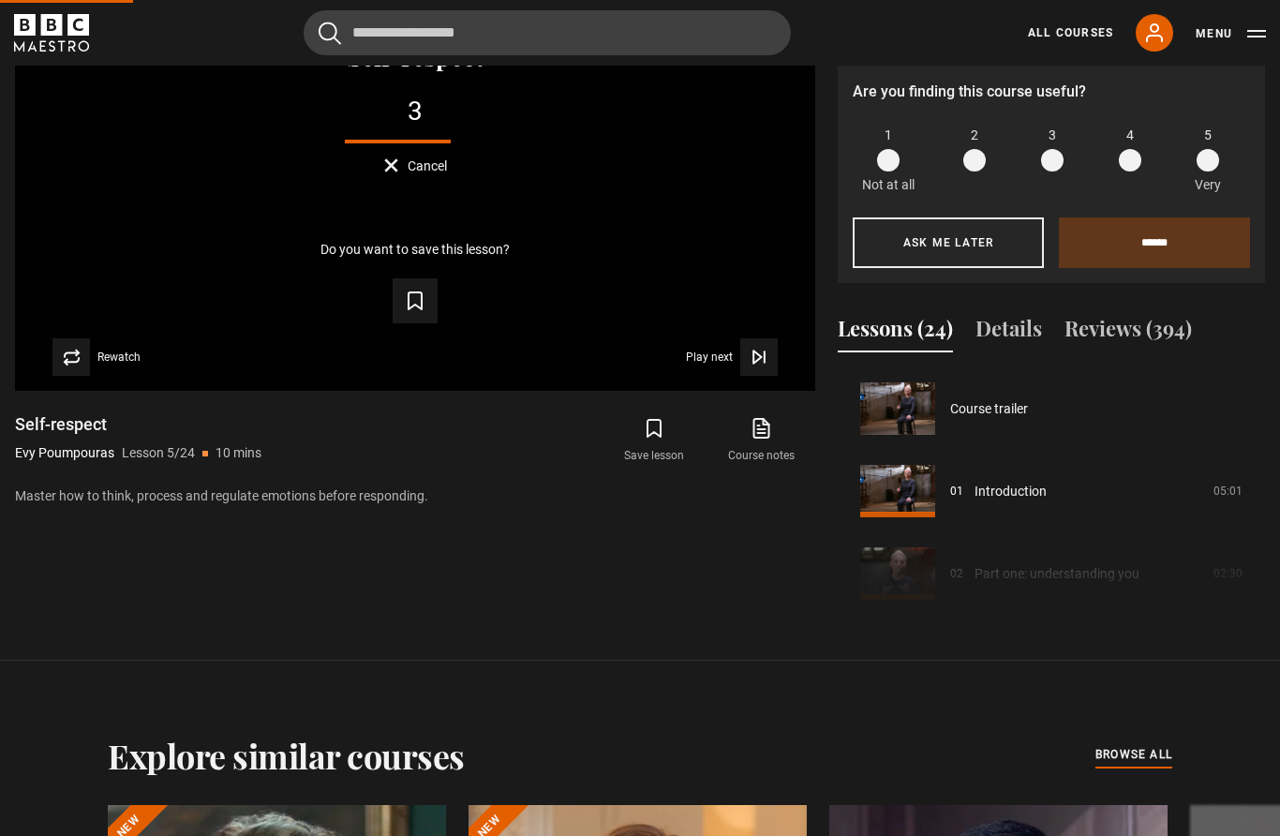
click at [746, 376] on span "Video Player" at bounding box center [758, 356] width 37 height 37
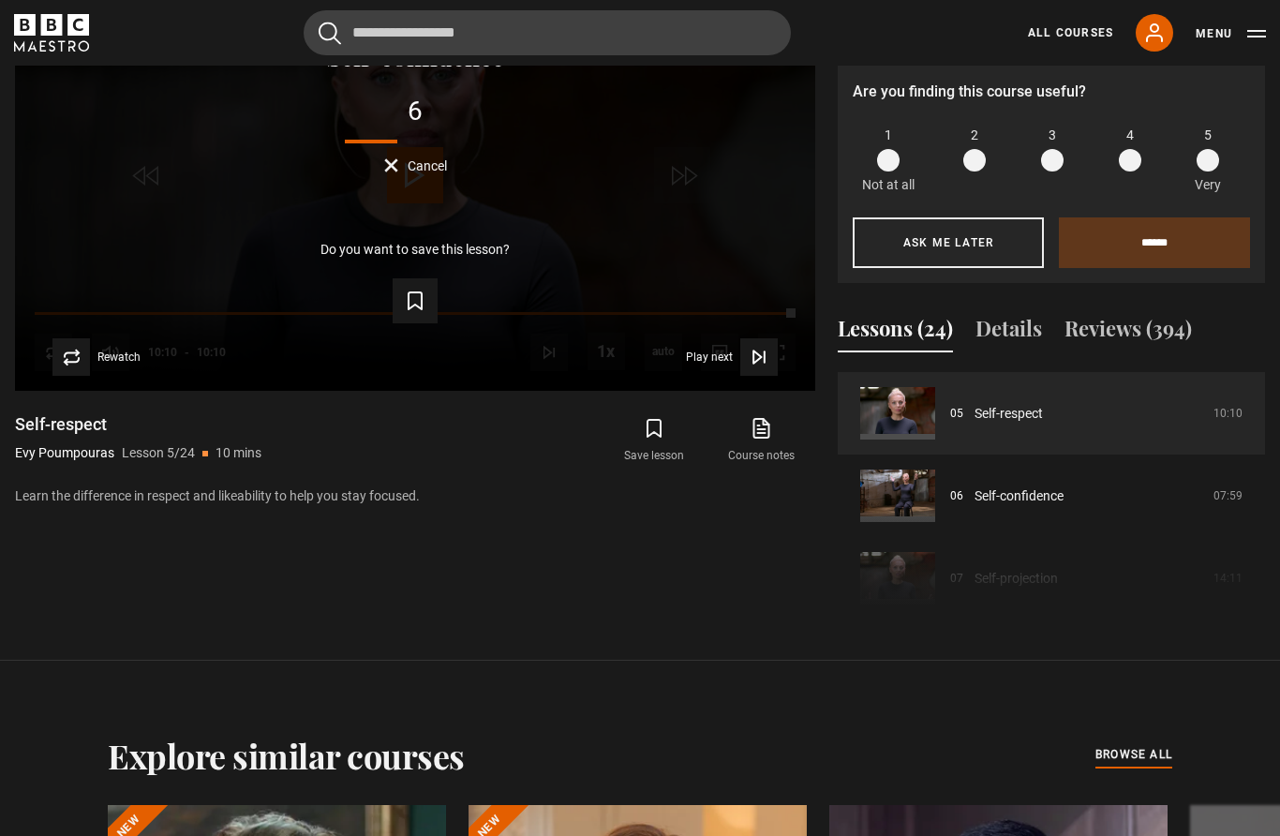
scroll to position [431, 0]
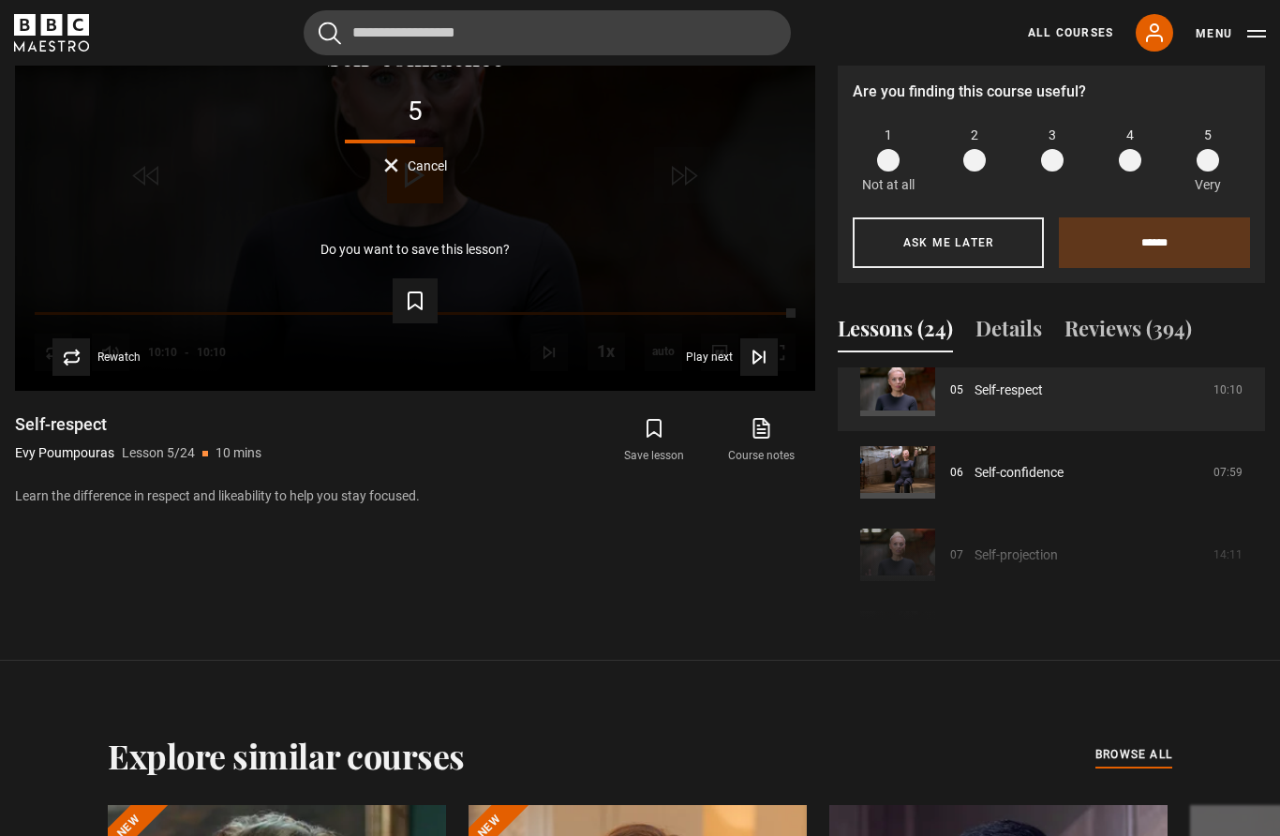
click at [757, 366] on icon "Video Player" at bounding box center [759, 357] width 19 height 19
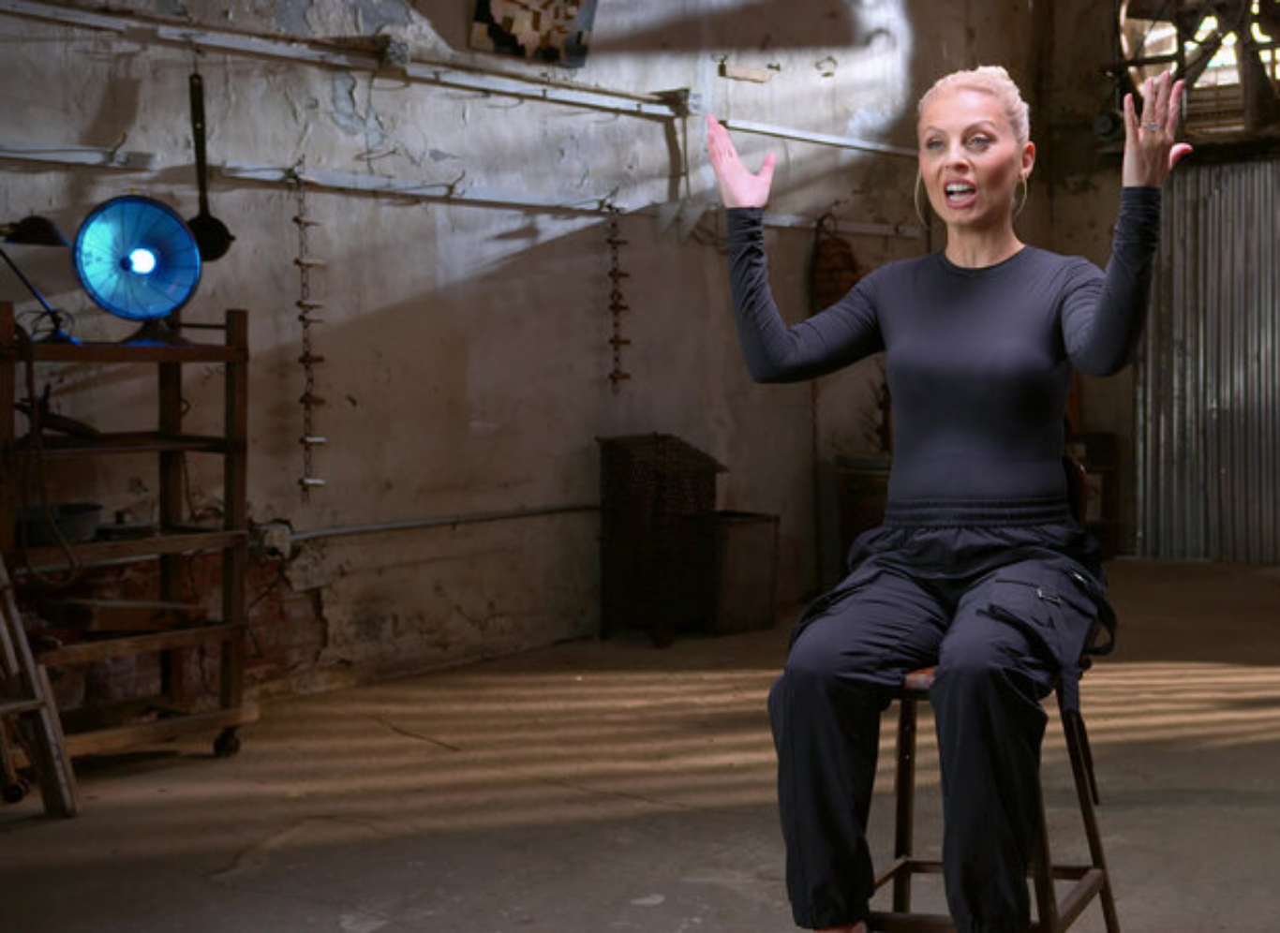
click at [678, 366] on video-js "Video Player is loading. Play Lesson Self-confidence 10s Skip Back 10 seconds P…" at bounding box center [640, 466] width 1280 height 933
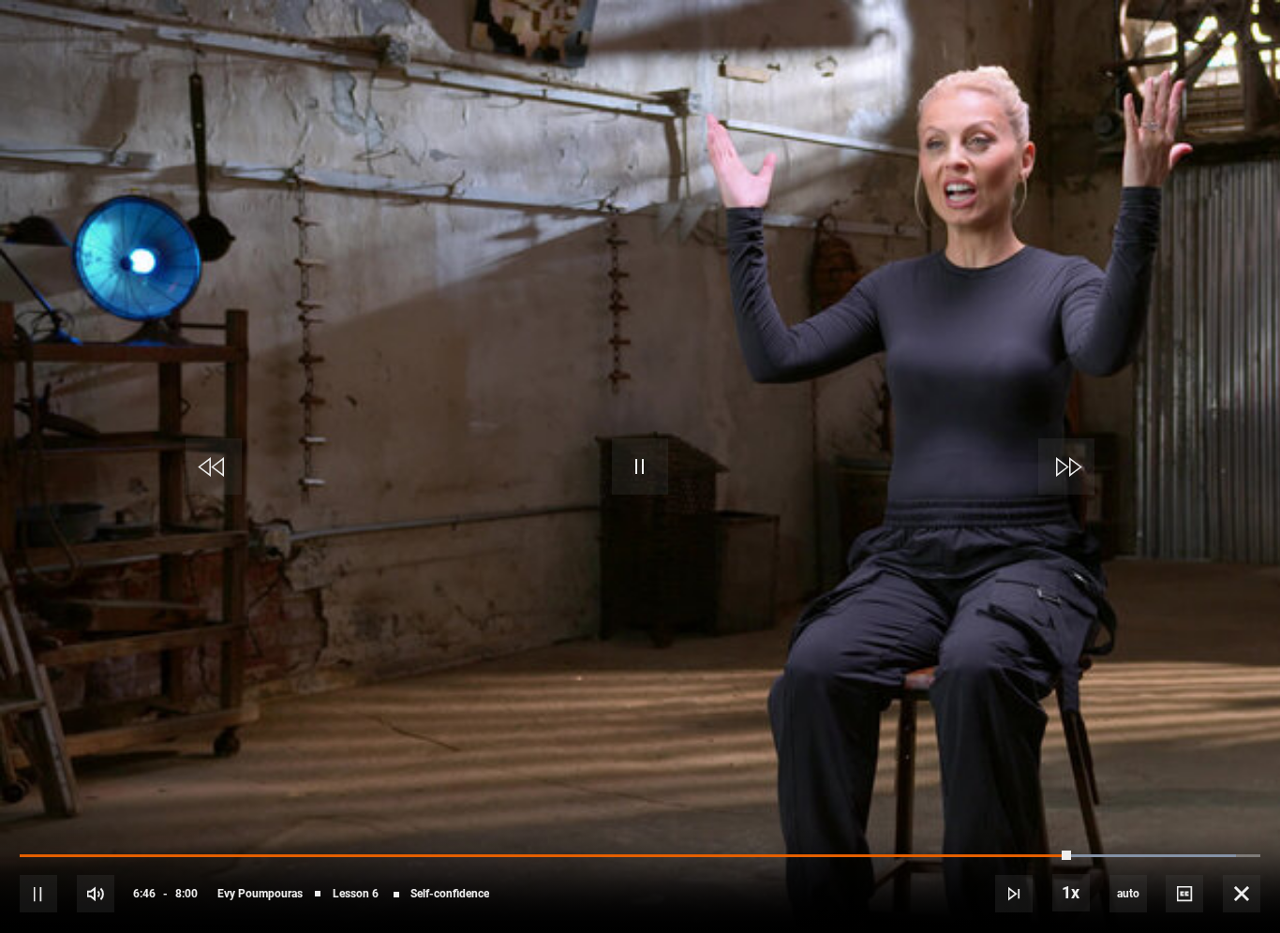
click at [645, 450] on span "Video Player" at bounding box center [640, 467] width 56 height 56
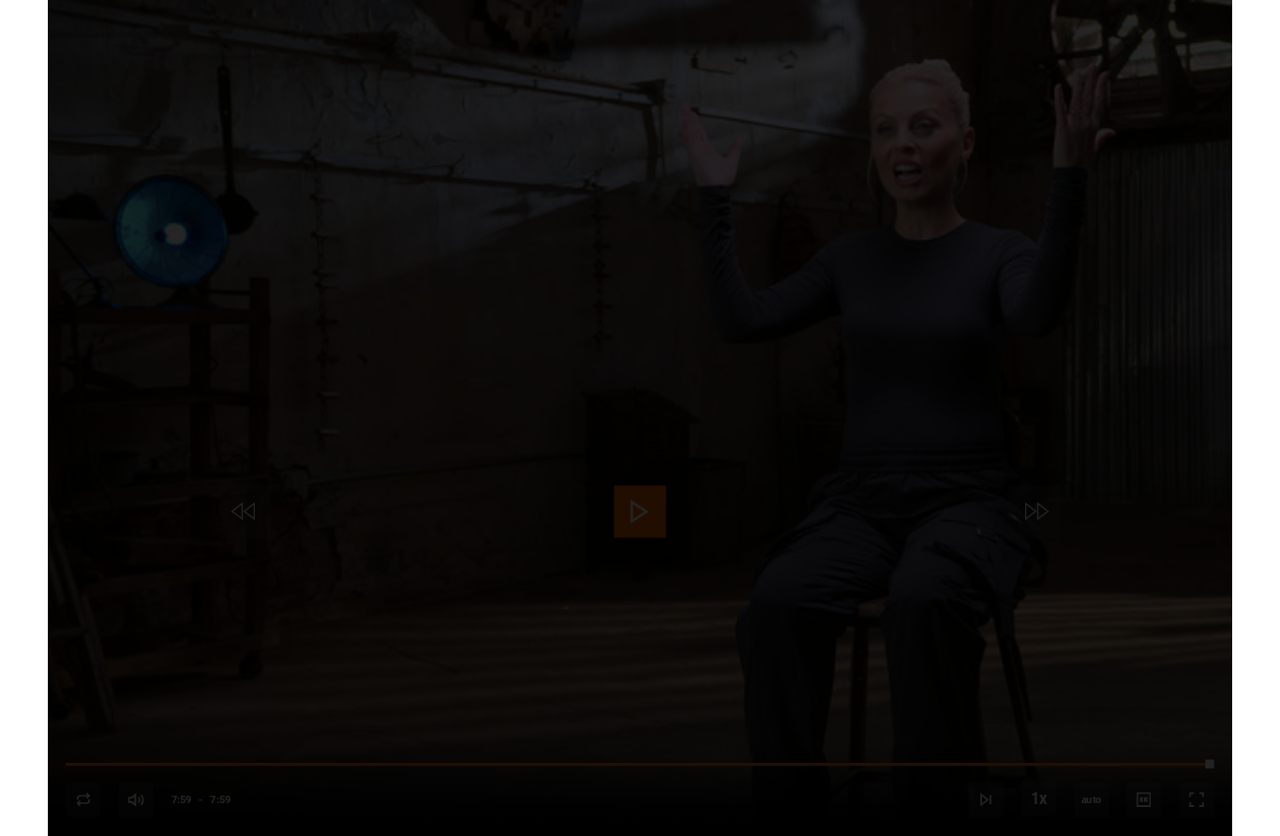
scroll to position [979, 0]
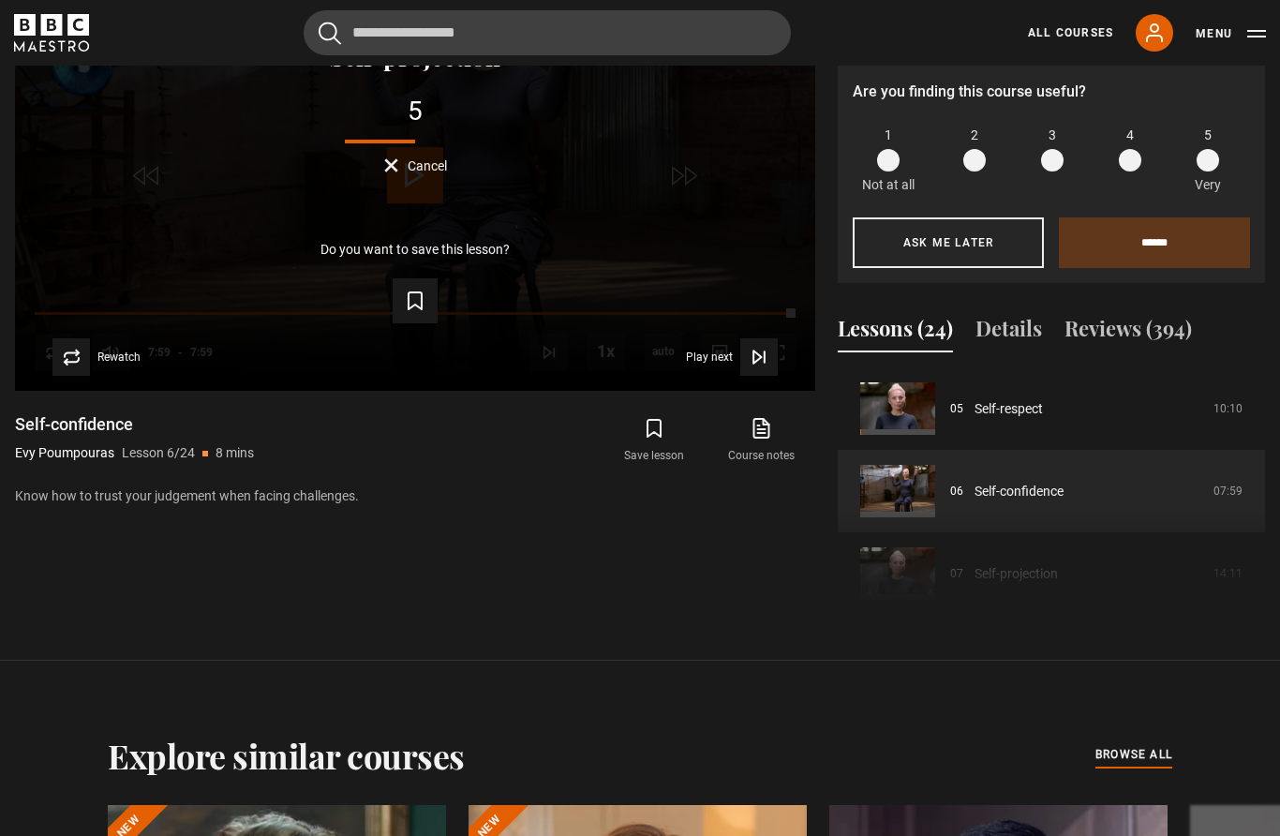
click at [705, 363] on span "Play next" at bounding box center [709, 356] width 47 height 11
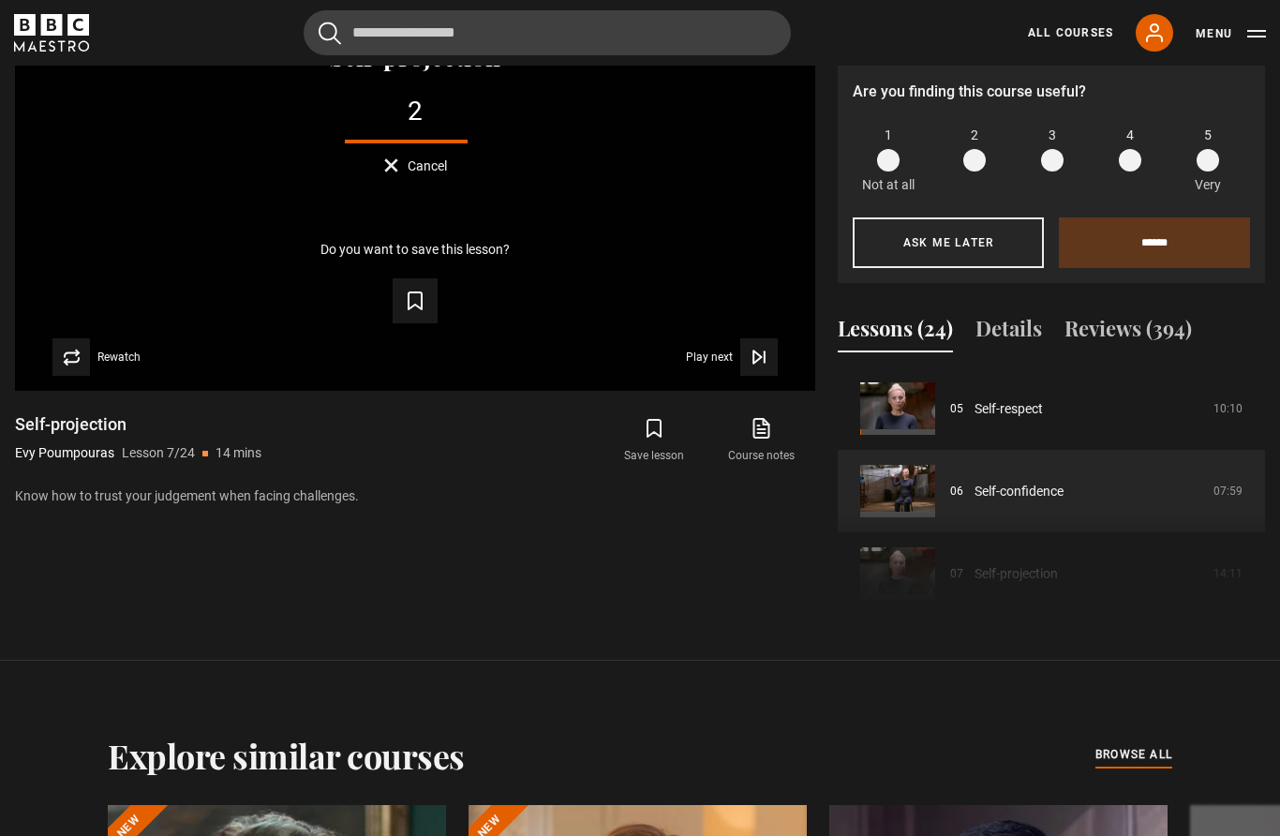
click at [770, 376] on span "Video Player" at bounding box center [758, 356] width 37 height 37
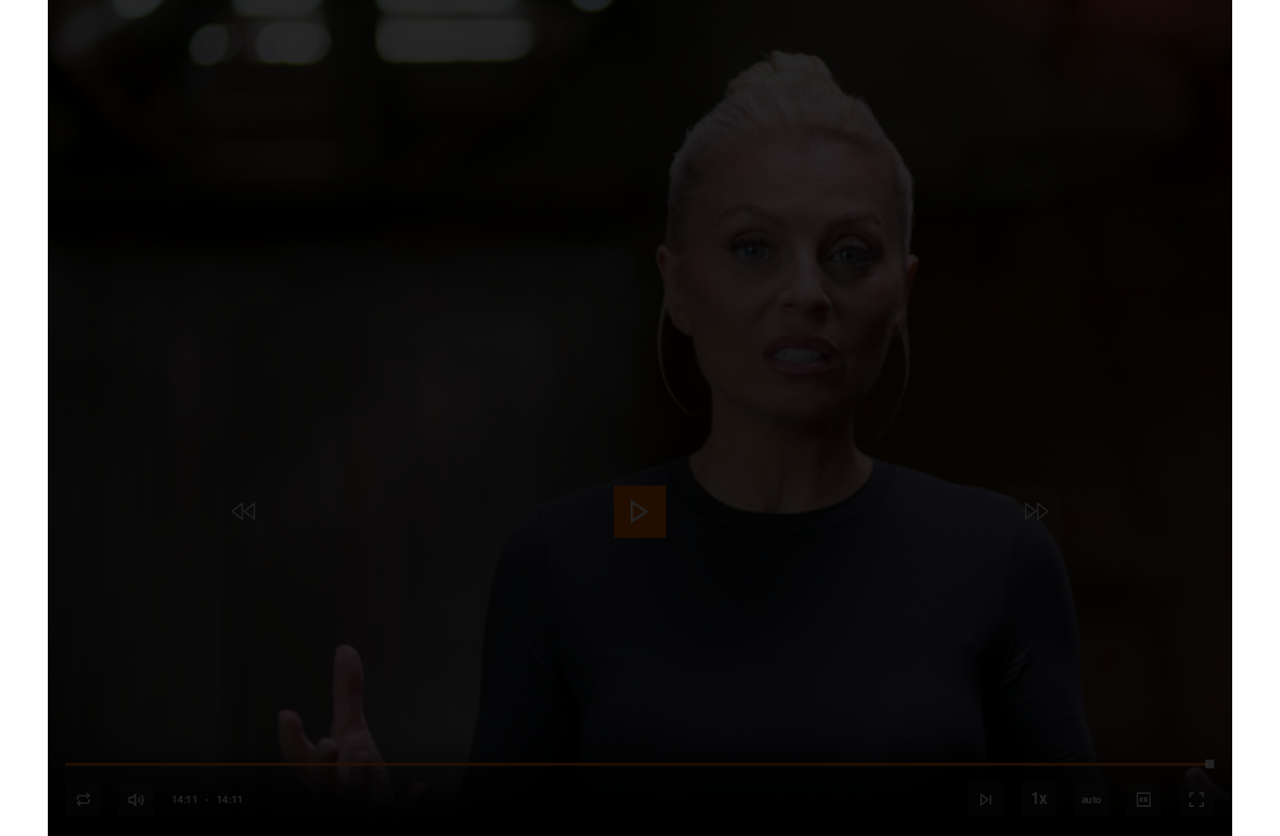
scroll to position [979, 0]
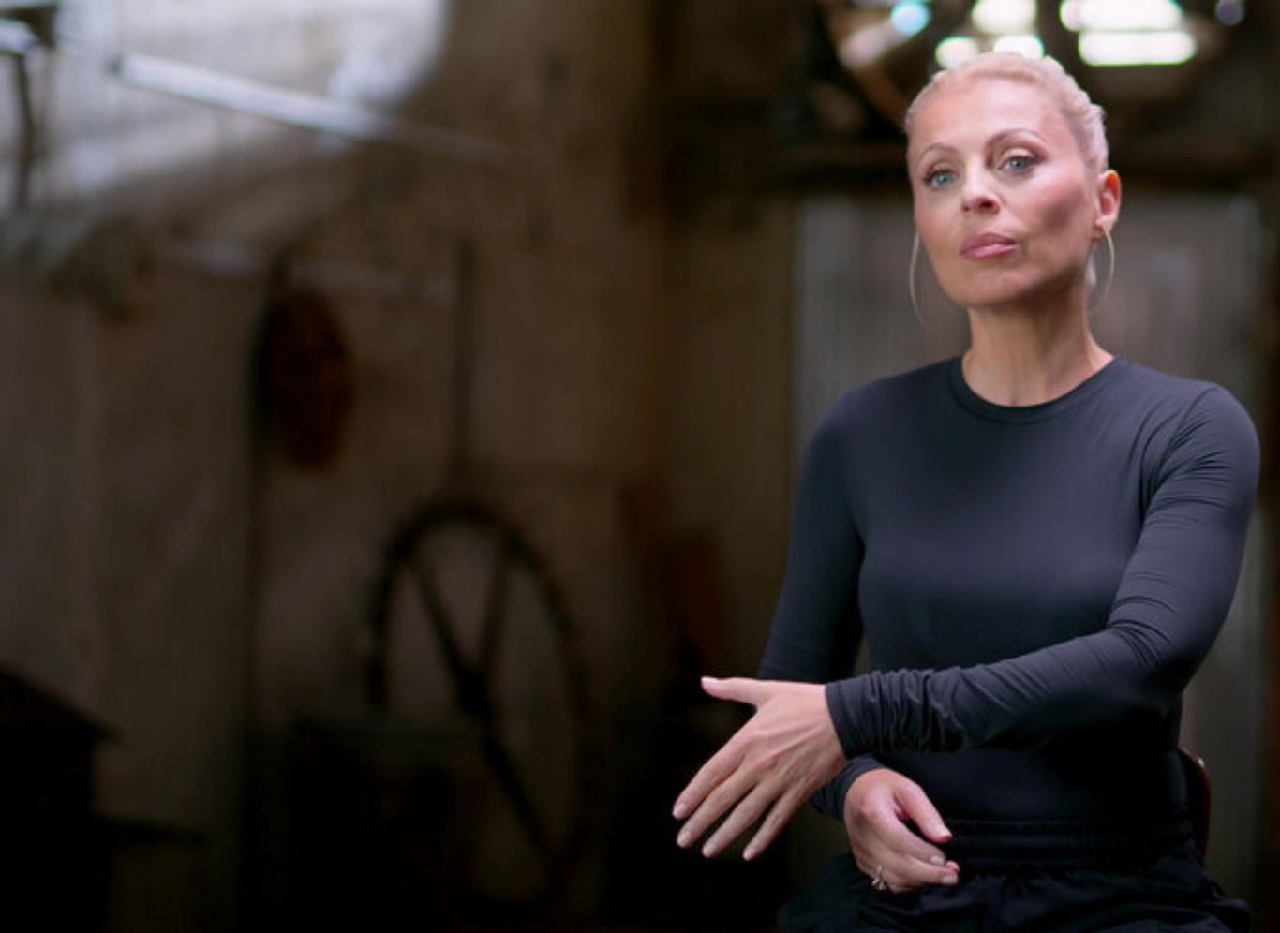
click at [701, 470] on video-js "Video Player is loading. Play Lesson The Animal Wheel 10s Skip Back 10 seconds …" at bounding box center [640, 466] width 1280 height 933
click at [1082, 586] on video-js "Video Player is loading. Play Lesson The Animal Wheel 10s Skip Back 10 seconds …" at bounding box center [640, 466] width 1280 height 933
click at [99, 187] on video-js "Video Player is loading. Play Lesson The Animal Wheel 10s Skip Back 10 seconds …" at bounding box center [640, 466] width 1280 height 933
click at [656, 434] on video-js "Video Player is loading. Play Lesson The Animal Wheel 10s Skip Back 10 seconds …" at bounding box center [640, 466] width 1280 height 933
